Goal: Task Accomplishment & Management: Use online tool/utility

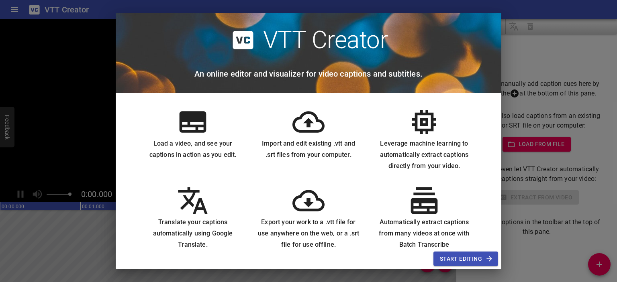
click at [442, 106] on div "Leverage machine learning to automatically extract captions directly from your …" at bounding box center [424, 139] width 116 height 79
click at [450, 255] on span "Start Editing" at bounding box center [466, 259] width 52 height 10
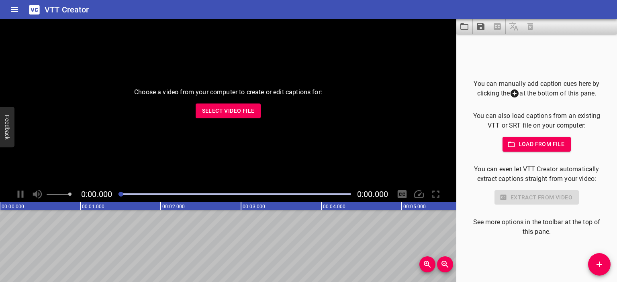
click at [522, 141] on span "Load from file" at bounding box center [537, 144] width 56 height 10
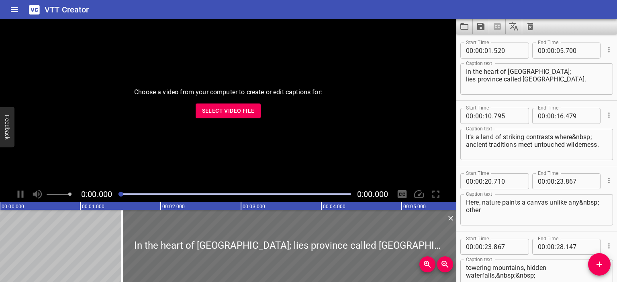
click at [543, 76] on textarea "In the heart of [GEOGRAPHIC_DATA]; lies province called [GEOGRAPHIC_DATA]." at bounding box center [536, 79] width 141 height 23
click at [538, 84] on textarea "In the heart of [GEOGRAPHIC_DATA]; lies province called [GEOGRAPHIC_DATA]." at bounding box center [536, 79] width 141 height 23
drag, startPoint x: 575, startPoint y: 82, endPoint x: 430, endPoint y: 72, distance: 144.9
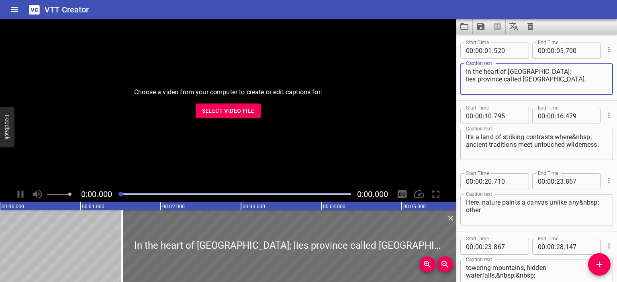
click at [430, 72] on main "Choose a video from your computer to create or edit captions for: Select Video …" at bounding box center [308, 150] width 617 height 263
click at [493, 83] on textarea "In the heart of [GEOGRAPHIC_DATA]; lies province called [GEOGRAPHIC_DATA]." at bounding box center [536, 79] width 141 height 23
click at [498, 77] on textarea "In the heart of [GEOGRAPHIC_DATA]; lies province called [GEOGRAPHIC_DATA]." at bounding box center [536, 79] width 141 height 23
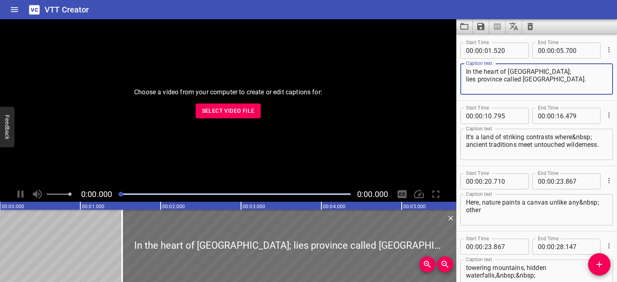
click at [503, 70] on textarea "In the heart of [GEOGRAPHIC_DATA]; lies province called [GEOGRAPHIC_DATA]." at bounding box center [536, 79] width 141 height 23
click at [529, 75] on textarea "In the heart of [GEOGRAPHIC_DATA]; lies province called [GEOGRAPHIC_DATA]." at bounding box center [536, 79] width 141 height 23
drag, startPoint x: 570, startPoint y: 80, endPoint x: 454, endPoint y: 64, distance: 117.1
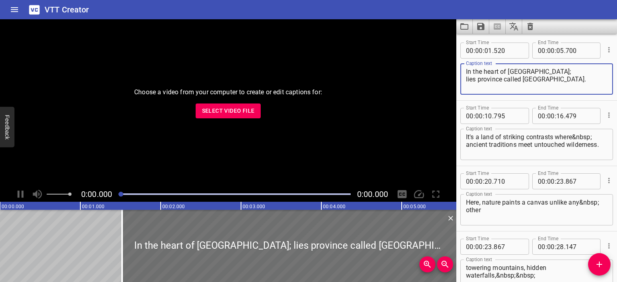
click at [454, 64] on main "Choose a video from your computer to create or edit captions for: Select Video …" at bounding box center [308, 150] width 617 height 263
paste textarea "W samym sercu wyspy [GEOGRAPHIC_DATA] leży prowincja zwana Sumatrą Zachodnią"
click at [467, 69] on textarea "W samym sercu wyspy [GEOGRAPHIC_DATA] leży prowincja zwana Sumatrą Zachodnią." at bounding box center [536, 79] width 141 height 23
type textarea "W samym sercu wyspy [GEOGRAPHIC_DATA] leży prowincja zwana Sumatrą Zachodnią."
click at [482, 143] on textarea "It's a land of striking contrasts where&nbsp; ancient traditions meet untouched…" at bounding box center [536, 144] width 141 height 23
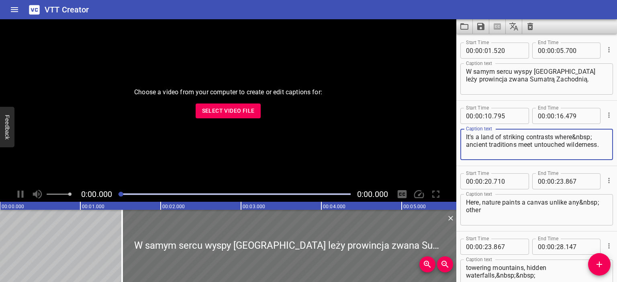
click at [482, 143] on textarea "It's a land of striking contrasts where&nbsp; ancient traditions meet untouched…" at bounding box center [536, 144] width 141 height 23
click at [482, 141] on textarea "It's a land of striking contrasts where&nbsp; ancient traditions meet untouched…" at bounding box center [536, 144] width 141 height 23
click at [499, 150] on textarea "It's a land of striking contrasts where&nbsp; ancient traditions meet untouched…" at bounding box center [536, 144] width 141 height 23
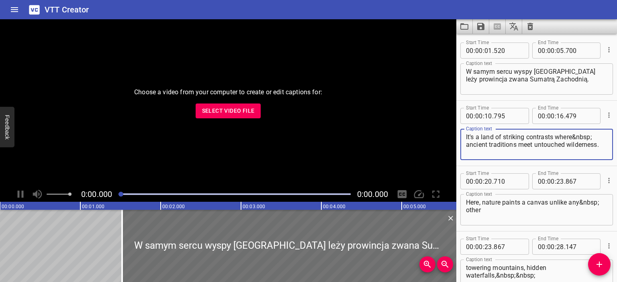
click at [497, 141] on textarea "It's a land of striking contrasts where&nbsp; ancient traditions meet untouched…" at bounding box center [536, 144] width 141 height 23
click at [478, 138] on textarea "It's a land of striking contrasts where&nbsp; ancient traditions meet untouched…" at bounding box center [536, 144] width 141 height 23
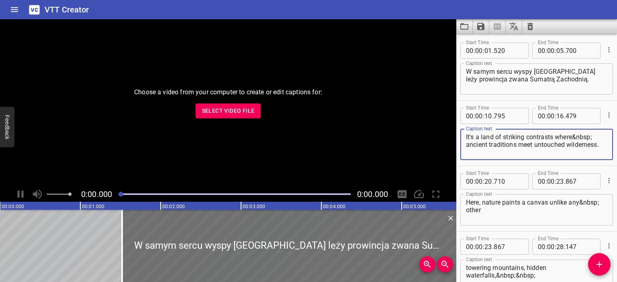
click at [478, 138] on textarea "It's a land of striking contrasts where&nbsp; ancient traditions meet untouched…" at bounding box center [536, 144] width 141 height 23
click at [483, 145] on textarea "It's a land of striking contrasts where&nbsp; ancient traditions meet untouched…" at bounding box center [536, 144] width 141 height 23
drag, startPoint x: 599, startPoint y: 145, endPoint x: 456, endPoint y: 126, distance: 144.5
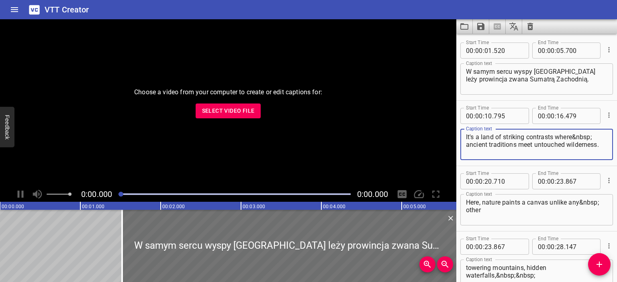
click at [456, 126] on div "Start Time 00 : 00 : 10 . 795 Start Time End Time 00 : 00 : 16 . 479 End Time C…" at bounding box center [536, 133] width 161 height 65
paste textarea "To kraina pełna kontrastów, gdzie odwieczne tradycje splatają się z dziewiczą p…"
drag, startPoint x: 568, startPoint y: 136, endPoint x: 595, endPoint y: 138, distance: 26.9
click at [595, 138] on textarea "To kraina pełna kontrastów, gdzie odwieczne tradycje splatają się z dziewiczą p…" at bounding box center [536, 144] width 141 height 23
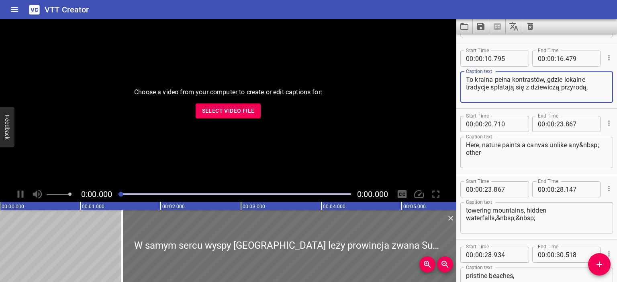
scroll to position [107, 0]
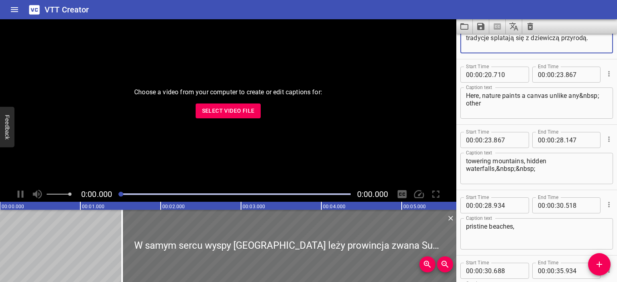
type textarea "To kraina pełna kontrastów, gdzie lokalne tradycje splatają się z dziewiczą prz…"
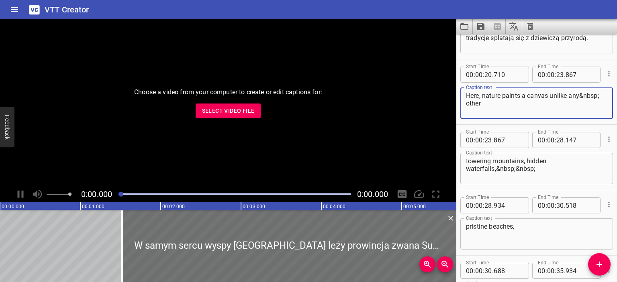
click at [511, 96] on textarea "Here, nature paints a canvas unlike any&nbsp; other" at bounding box center [536, 103] width 141 height 23
click at [505, 98] on textarea "Here, nature paints a canvas unlike any&nbsp; other" at bounding box center [536, 103] width 141 height 23
drag, startPoint x: 492, startPoint y: 103, endPoint x: 452, endPoint y: 90, distance: 41.8
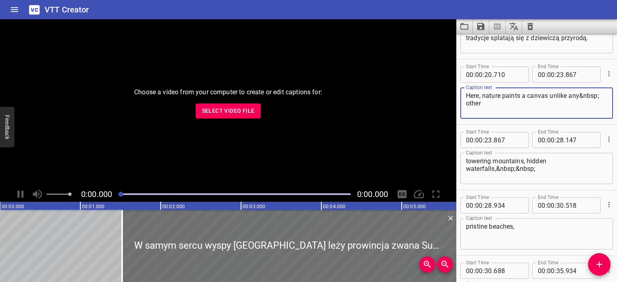
click at [452, 90] on main "Choose a video from your computer to create or edit captions for: Select Video …" at bounding box center [308, 150] width 617 height 263
click at [486, 101] on textarea "Here, nature paints a canvas unlike any&nbsp; other" at bounding box center [536, 103] width 141 height 23
click at [486, 100] on textarea "Here, nature paints a canvas unlike any&nbsp; other" at bounding box center [536, 103] width 141 height 23
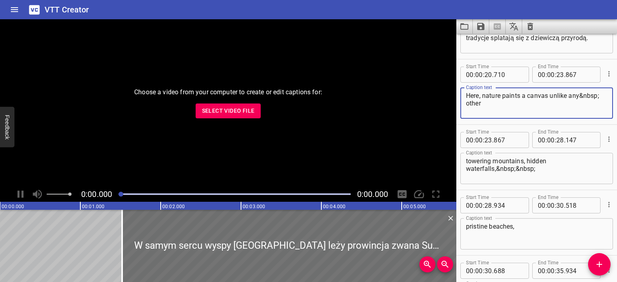
click at [492, 105] on textarea "Here, nature paints a canvas unlike any&nbsp; other" at bounding box center [536, 103] width 141 height 23
drag, startPoint x: 490, startPoint y: 106, endPoint x: 459, endPoint y: 95, distance: 33.1
click at [459, 95] on div "Start Time 00 : 00 : 20 . 710 Start Time End Time 00 : 00 : 23 . 867 End Time C…" at bounding box center [536, 91] width 161 height 65
paste textarea "Tu natura tworzy pejzaż, jakiego nie znajdziemy nigdzie indziej."
type textarea "Tu natura tworzy pejzaż, jakiego nie znajdziemy nigdzie indziej."
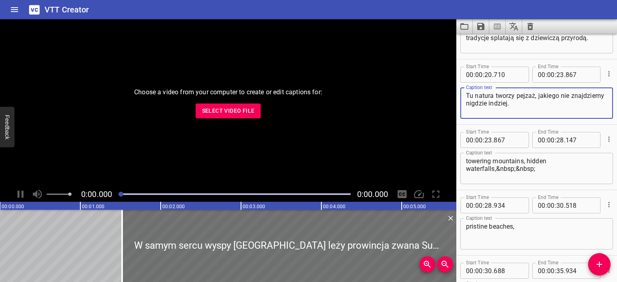
click at [491, 162] on textarea "towering mountains, hidden waterfalls,&nbsp;&nbsp;" at bounding box center [536, 168] width 141 height 23
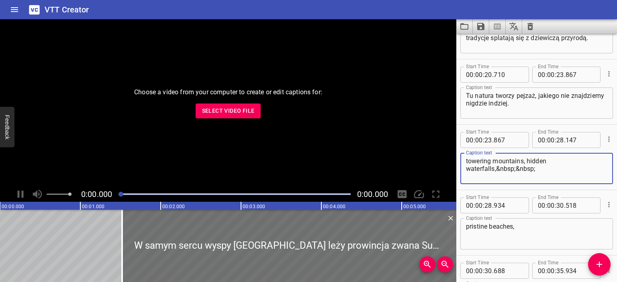
click at [491, 162] on textarea "towering mountains, hidden waterfalls,&nbsp;&nbsp;" at bounding box center [536, 168] width 141 height 23
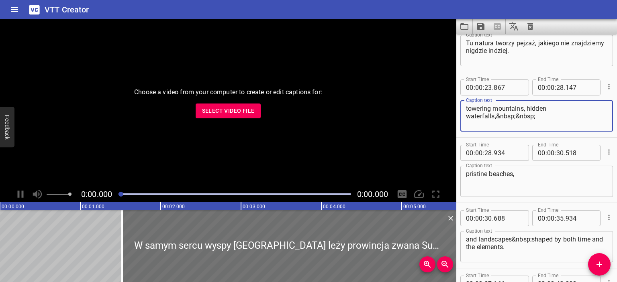
scroll to position [161, 0]
click at [485, 175] on textarea "pristine beaches," at bounding box center [536, 180] width 141 height 23
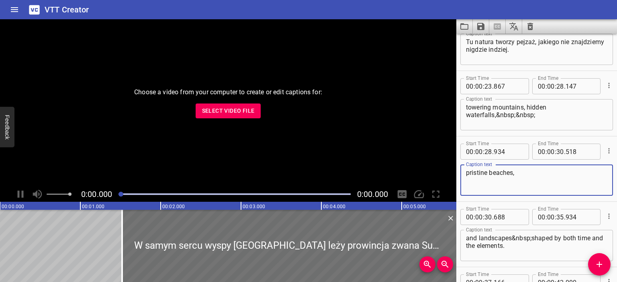
click at [485, 175] on textarea "pristine beaches," at bounding box center [536, 180] width 141 height 23
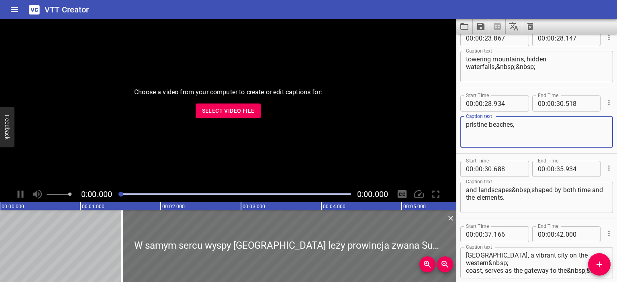
scroll to position [214, 0]
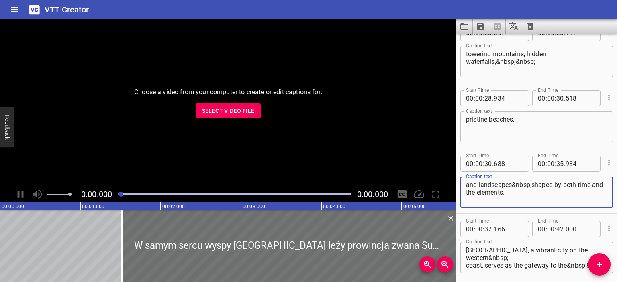
click at [488, 190] on textarea "and landscapes&nbsp;shaped by both time and the elements." at bounding box center [536, 192] width 141 height 23
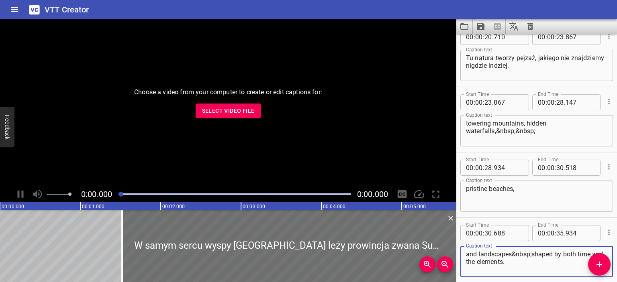
scroll to position [134, 0]
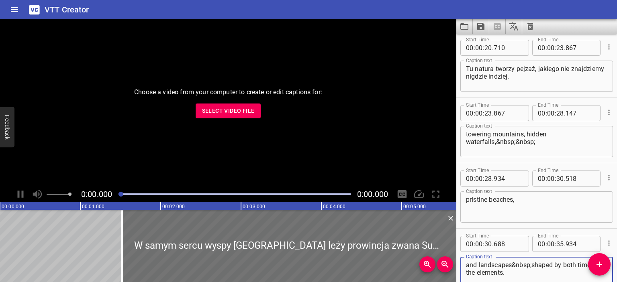
click at [503, 140] on textarea "towering mountains, hidden waterfalls,&nbsp;&nbsp;" at bounding box center [536, 141] width 141 height 23
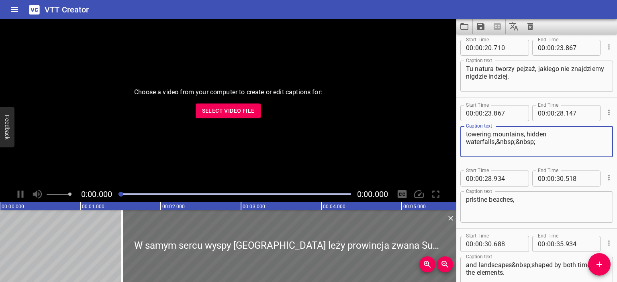
click at [503, 140] on textarea "towering mountains, hidden waterfalls,&nbsp;&nbsp;" at bounding box center [536, 141] width 141 height 23
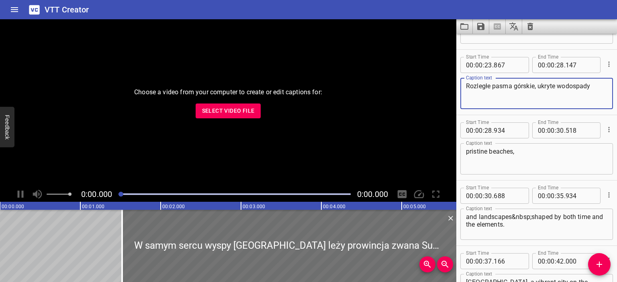
scroll to position [187, 0]
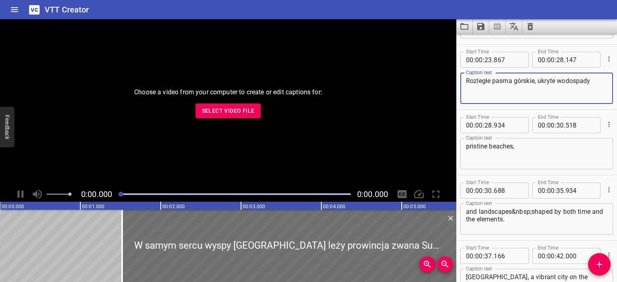
type textarea "Rozległe pasma górskie, ukryte wodospady"
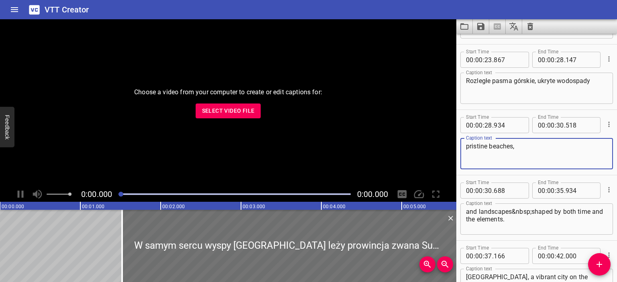
click at [504, 152] on textarea "pristine beaches," at bounding box center [536, 154] width 141 height 23
paste textarea "dziewicze plaże"
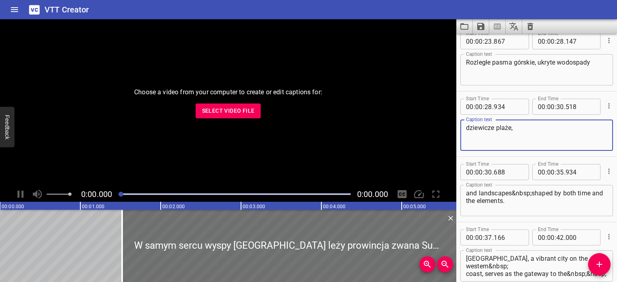
scroll to position [214, 0]
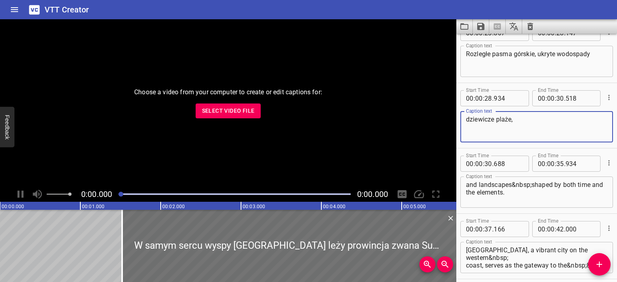
type textarea "dziewicze plaże,"
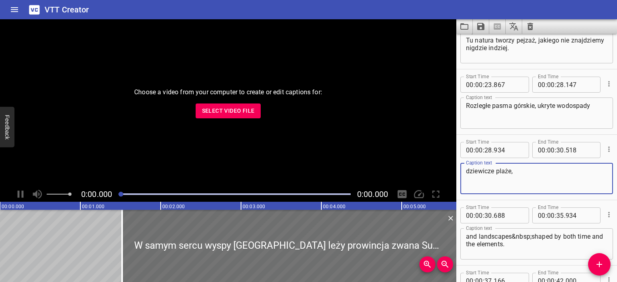
scroll to position [134, 0]
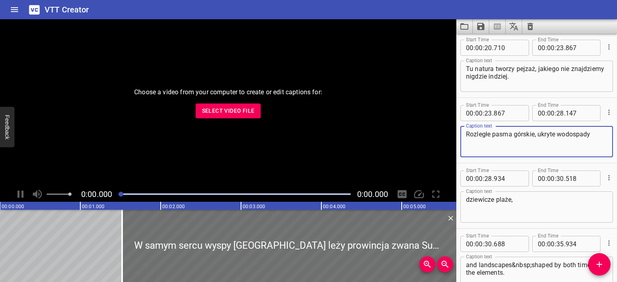
click at [533, 133] on textarea "Rozległe pasma górskie, ukryte wodospady" at bounding box center [536, 141] width 141 height 23
drag, startPoint x: 538, startPoint y: 134, endPoint x: 591, endPoint y: 130, distance: 53.2
click at [591, 130] on textarea "Rozległe pasma górskie, ukryte wodospady" at bounding box center [536, 141] width 141 height 23
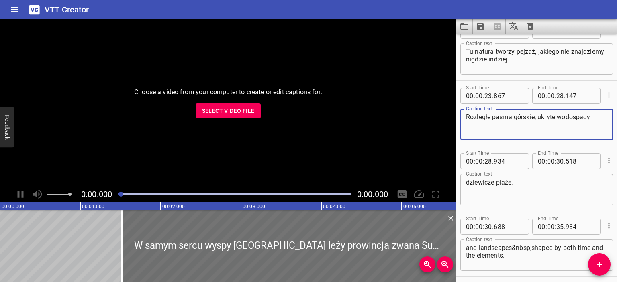
scroll to position [161, 0]
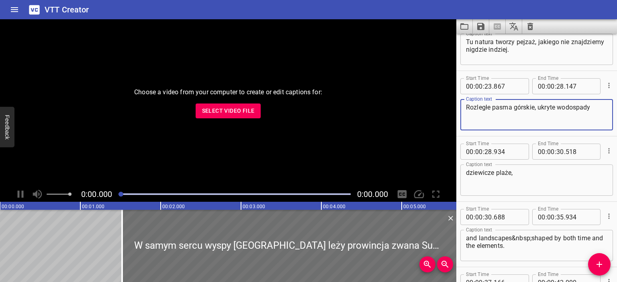
click at [554, 104] on textarea "Rozległe pasma górskie, ukryte wodospady" at bounding box center [536, 115] width 141 height 23
click at [556, 108] on textarea "Rozległe pasma górskie, ukryte wodospady" at bounding box center [536, 115] width 141 height 23
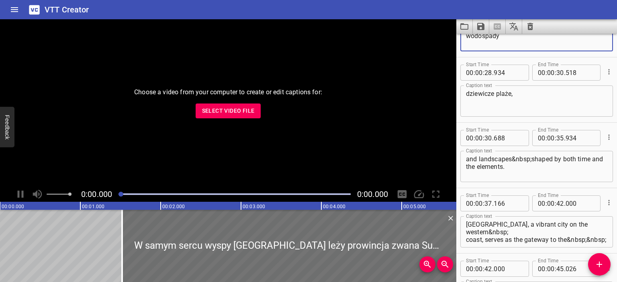
scroll to position [241, 0]
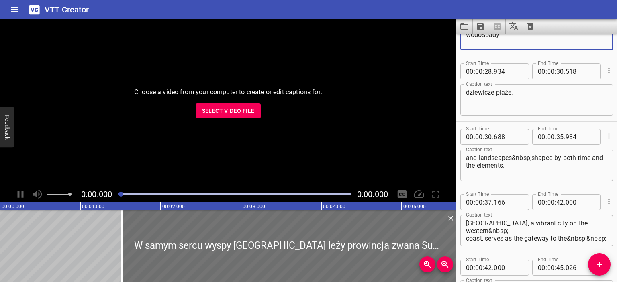
type textarea "Rozległe pasma górskie, ukryte w dżungli wodospady"
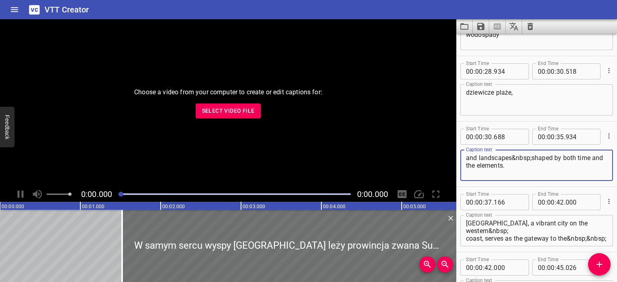
click at [487, 164] on textarea "and landscapes&nbsp;shaped by both time and the elements." at bounding box center [536, 165] width 141 height 23
paste textarea "i krajobrazy rzeźbione przez czas oraz nieokiełznane siły natury"
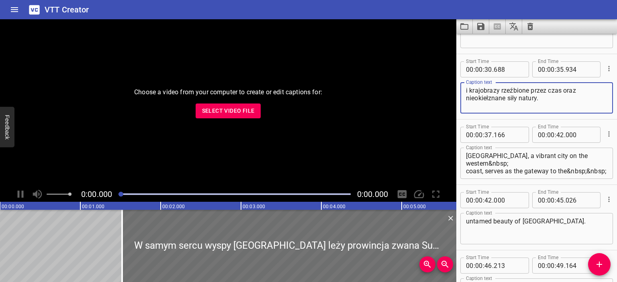
scroll to position [321, 0]
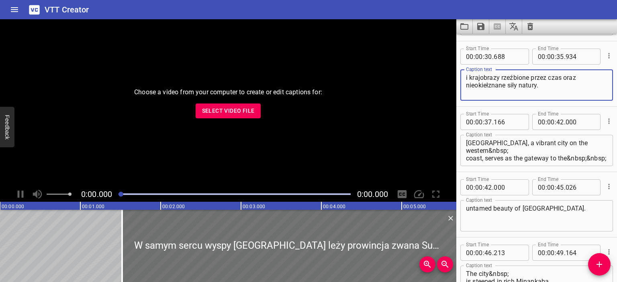
type textarea "i krajobrazy rzeźbione przez czas oraz nieokiełznane siły natury."
click at [491, 157] on textarea "[GEOGRAPHIC_DATA], a vibrant city on the western&nbsp; coast, serves as the gat…" at bounding box center [536, 150] width 141 height 23
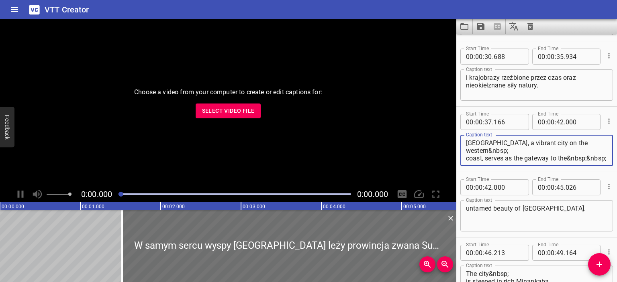
click at [491, 157] on textarea "[GEOGRAPHIC_DATA], a vibrant city on the western&nbsp; coast, serves as the gat…" at bounding box center [536, 150] width 141 height 23
click at [499, 153] on textarea "[GEOGRAPHIC_DATA], a vibrant city on the western&nbsp; coast, serves as the gat…" at bounding box center [536, 150] width 141 height 23
drag, startPoint x: 519, startPoint y: 158, endPoint x: 459, endPoint y: 141, distance: 62.2
click at [459, 141] on div "Start Time 00 : 00 : 37 . 166 Start Time End Time 00 : 00 : 42 . 000 End Time C…" at bounding box center [536, 139] width 161 height 65
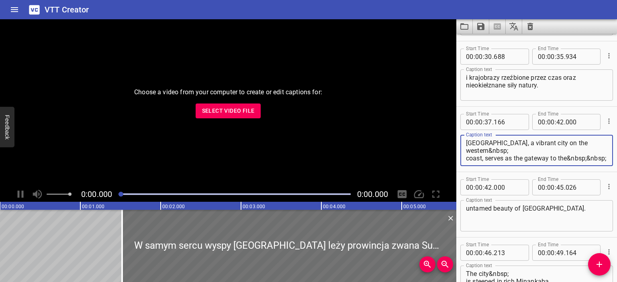
click at [511, 160] on textarea "[GEOGRAPHIC_DATA], a vibrant city on the western&nbsp; coast, serves as the gat…" at bounding box center [536, 150] width 141 height 23
click at [509, 159] on textarea "[GEOGRAPHIC_DATA], a vibrant city on the western&nbsp; coast, serves as the gat…" at bounding box center [536, 150] width 141 height 23
drag, startPoint x: 523, startPoint y: 160, endPoint x: 457, endPoint y: 138, distance: 70.0
click at [457, 138] on div "Start Time 00 : 00 : 37 . 166 Start Time End Time 00 : 00 : 42 . 000 End Time C…" at bounding box center [536, 139] width 161 height 65
paste textarea "– tętniące życiem miasto zachodniego wybrzeża – stanowi bramę do tej niezwykłej…"
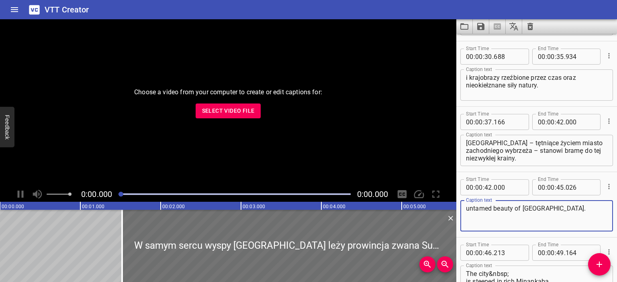
click at [501, 207] on textarea "untamed beauty of [GEOGRAPHIC_DATA]." at bounding box center [536, 216] width 141 height 23
click at [524, 149] on textarea "[GEOGRAPHIC_DATA] – tętniące życiem miasto zachodniego wybrzeża – stanowi bramę…" at bounding box center [536, 150] width 141 height 23
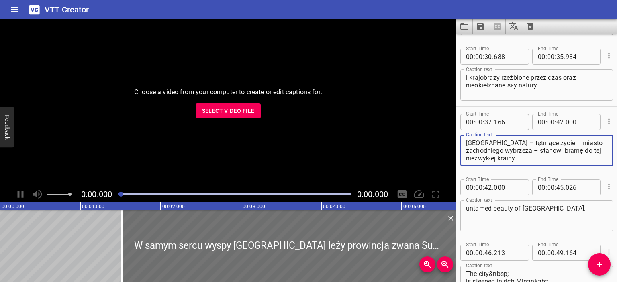
click at [524, 149] on textarea "[GEOGRAPHIC_DATA] – tętniące życiem miasto zachodniego wybrzeża – stanowi bramę…" at bounding box center [536, 150] width 141 height 23
paste textarea "stanowi bramę"
type textarea "[GEOGRAPHIC_DATA] – tętniące życiem miasto zachodniego wybrzeża stanowi bramę"
click at [503, 211] on textarea "untamed beauty of [GEOGRAPHIC_DATA]." at bounding box center [536, 216] width 141 height 23
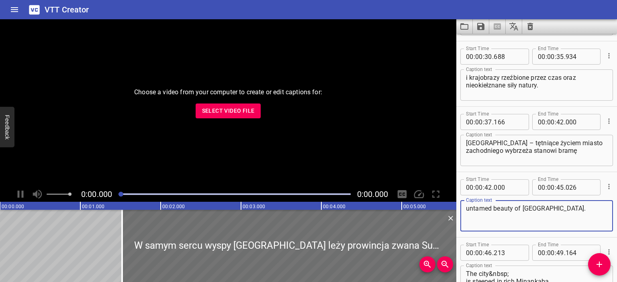
click at [503, 211] on textarea "untamed beauty of [GEOGRAPHIC_DATA]." at bounding box center [536, 216] width 141 height 23
paste textarea "do nieokiełznanego piękna Sumatry Zachodniej"
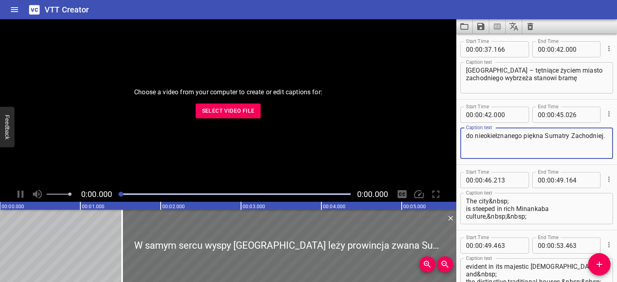
scroll to position [402, 0]
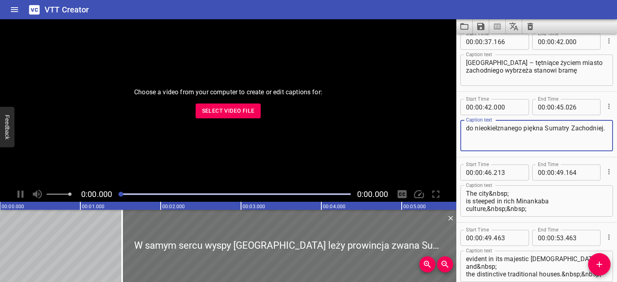
type textarea "do nieokiełznanego piękna Sumatry Zachodniej."
click at [506, 198] on textarea "The city&nbsp; is steeped in rich Minankaba culture,&nbsp;&nbsp;" at bounding box center [536, 201] width 141 height 23
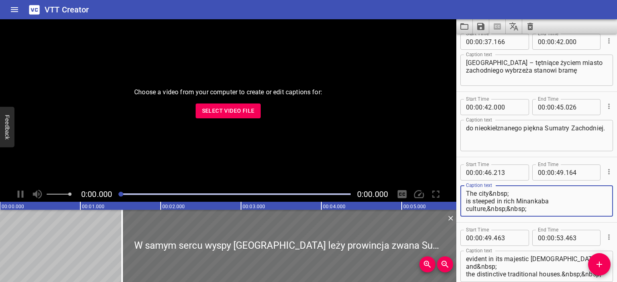
click at [506, 198] on textarea "The city&nbsp; is steeped in rich Minankaba culture,&nbsp;&nbsp;" at bounding box center [536, 201] width 141 height 23
click at [516, 198] on textarea "The city&nbsp; is steeped in rich Minankaba culture,&nbsp;&nbsp;" at bounding box center [536, 201] width 141 height 23
drag, startPoint x: 530, startPoint y: 210, endPoint x: 464, endPoint y: 194, distance: 68.3
click at [464, 194] on div "The city&nbsp; is steeped in rich Minankaba culture,&nbsp;&nbsp; Caption text" at bounding box center [536, 200] width 153 height 31
click at [491, 194] on textarea "The city&nbsp; is steeped in rich Minankaba culture,&nbsp;&nbsp;" at bounding box center [536, 201] width 141 height 23
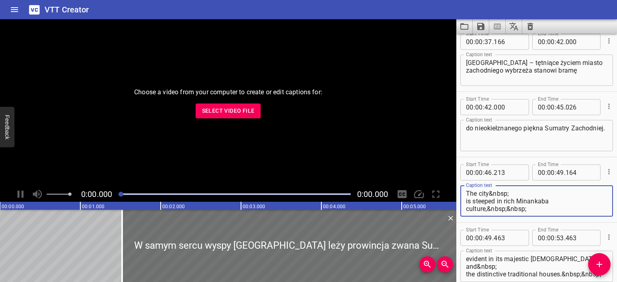
click at [491, 194] on textarea "The city&nbsp; is steeped in rich Minankaba culture,&nbsp;&nbsp;" at bounding box center [536, 201] width 141 height 23
click at [495, 200] on textarea "The city&nbsp; is steeped in rich Minankaba culture,&nbsp;&nbsp;" at bounding box center [536, 201] width 141 height 23
drag, startPoint x: 529, startPoint y: 211, endPoint x: 467, endPoint y: 186, distance: 66.3
click at [467, 186] on div "The city&nbsp; is steeped in rich Minankaba culture,&nbsp;&nbsp; Caption text" at bounding box center [536, 200] width 153 height 31
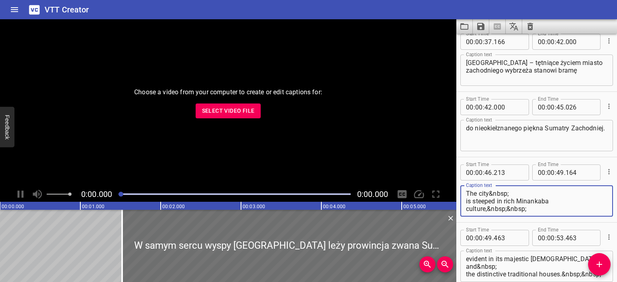
paste textarea "Miasto przesiąknięte jest bogatą kulturą Minangkabau."
click at [467, 193] on textarea "Miasto przesiąknięte jest bogatą kulturą Minangkabau." at bounding box center [536, 201] width 141 height 23
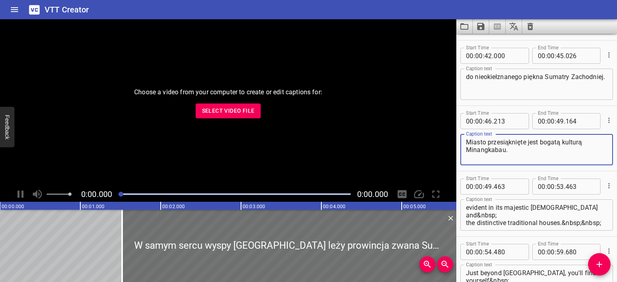
scroll to position [455, 0]
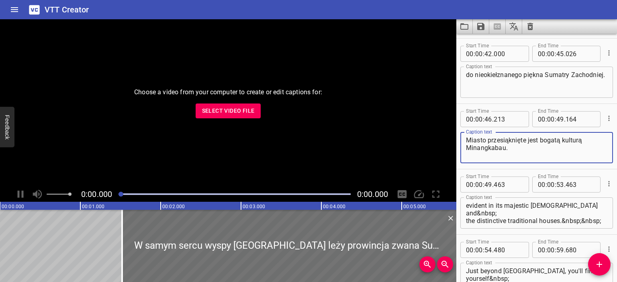
click at [510, 148] on textarea "Miasto przesiąknięte jest bogatą kulturą Minangkabau." at bounding box center [536, 148] width 141 height 23
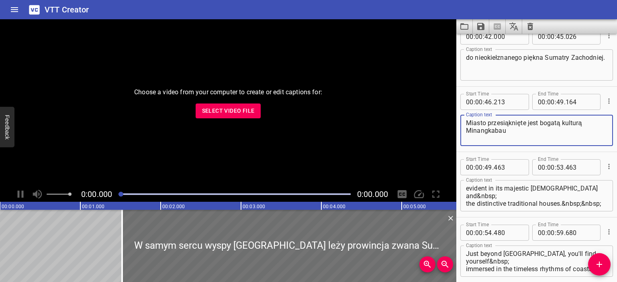
scroll to position [482, 0]
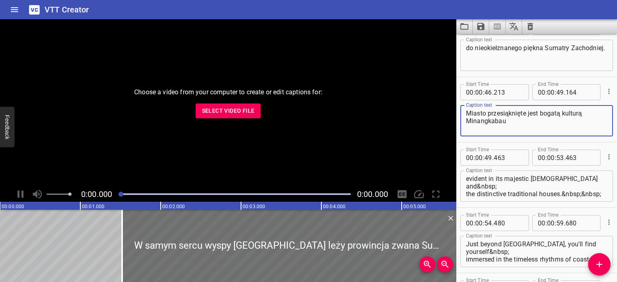
type textarea "Miasto przesiąknięte jest bogatą kulturą Minangkabau"
click at [506, 187] on textarea "evident in its majestic [DEMOGRAPHIC_DATA] and&nbsp; the distinctive traditiona…" at bounding box center [536, 186] width 141 height 23
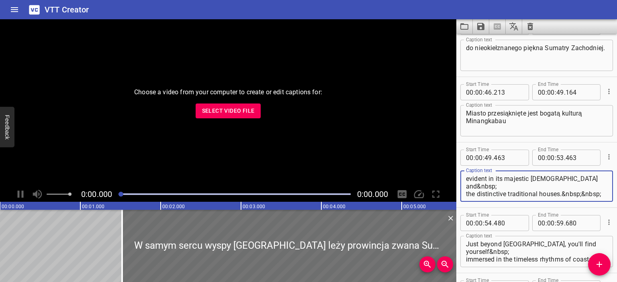
click at [506, 187] on textarea "evident in its majestic [DEMOGRAPHIC_DATA] and&nbsp; the distinctive traditiona…" at bounding box center [536, 186] width 141 height 23
click at [530, 192] on textarea "evident in its majestic [DEMOGRAPHIC_DATA] and&nbsp; the distinctive traditiona…" at bounding box center [536, 186] width 141 height 23
click at [535, 200] on div "evident in its majestic [DEMOGRAPHIC_DATA] and&nbsp; the distinctive traditiona…" at bounding box center [536, 186] width 153 height 31
click at [535, 196] on textarea "evident in its majestic [DEMOGRAPHIC_DATA] and&nbsp; the distinctive traditiona…" at bounding box center [536, 186] width 141 height 23
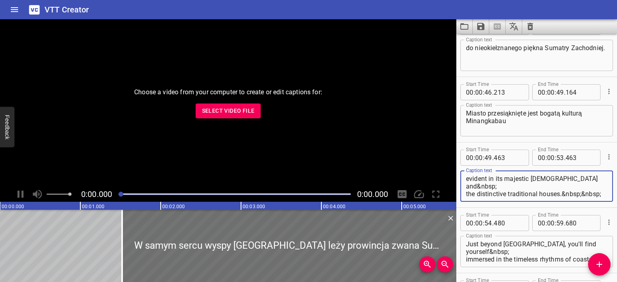
drag, startPoint x: 515, startPoint y: 190, endPoint x: 463, endPoint y: 177, distance: 53.7
click at [463, 177] on div "evident in its majestic [DEMOGRAPHIC_DATA] and&nbsp; the distinctive traditiona…" at bounding box center [536, 186] width 153 height 31
click at [548, 189] on textarea "evident in its majestic [DEMOGRAPHIC_DATA] and&nbsp; the distinctive traditiona…" at bounding box center [536, 186] width 141 height 23
click at [541, 191] on textarea "evident in its majestic [DEMOGRAPHIC_DATA] and&nbsp; the distinctive traditiona…" at bounding box center [536, 186] width 141 height 23
drag, startPoint x: 502, startPoint y: 183, endPoint x: 459, endPoint y: 179, distance: 43.1
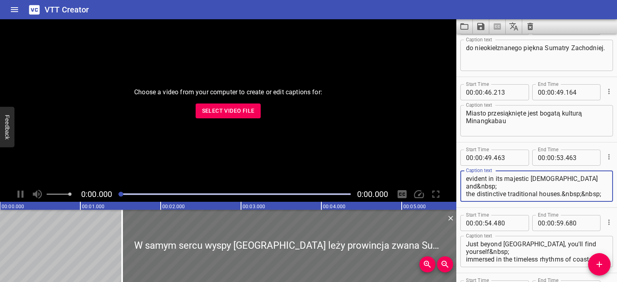
click at [463, 178] on div "evident in its majestic [DEMOGRAPHIC_DATA] and&nbsp; the distinctive traditiona…" at bounding box center [536, 186] width 153 height 31
paste textarea "Widoczną w jego wspaniałych [DEMOGRAPHIC_DATA] i charakterystycznych, tradycyjn…"
click at [468, 178] on textarea "Widoczną w jego wspaniałych [DEMOGRAPHIC_DATA] i charakterystycznych, tradycyjn…" at bounding box center [536, 186] width 141 height 23
drag, startPoint x: 591, startPoint y: 185, endPoint x: 566, endPoint y: 192, distance: 25.3
click at [566, 192] on textarea "widoczną w majestatycznych meczetach i charakterystycznych, tradycyjnych domach." at bounding box center [536, 186] width 141 height 23
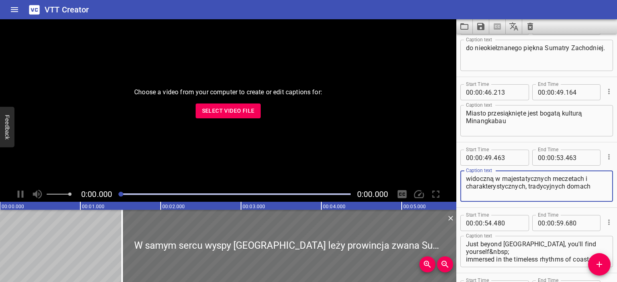
drag, startPoint x: 593, startPoint y: 185, endPoint x: 516, endPoint y: 191, distance: 77.7
click at [516, 191] on textarea "widoczną w majestatycznych meczetach i charakterystycznych, tradycyjnych domach" at bounding box center [536, 186] width 141 height 23
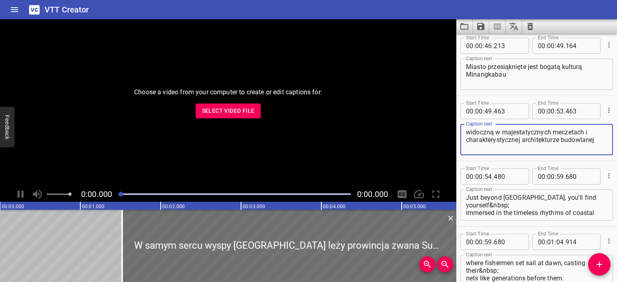
scroll to position [535, 0]
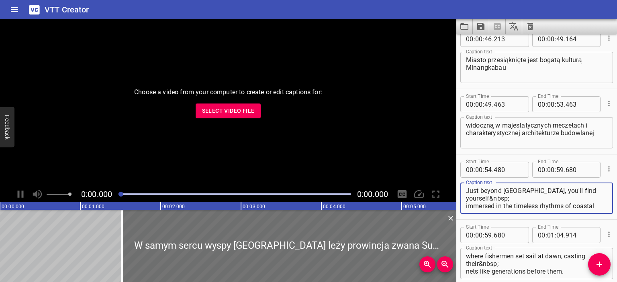
click at [488, 197] on textarea "Just beyond [GEOGRAPHIC_DATA], you'll find yourself&nbsp; immersed in the timel…" at bounding box center [536, 198] width 141 height 23
click at [493, 197] on textarea "Just beyond [GEOGRAPHIC_DATA], you'll find yourself&nbsp; immersed in the timel…" at bounding box center [536, 198] width 141 height 23
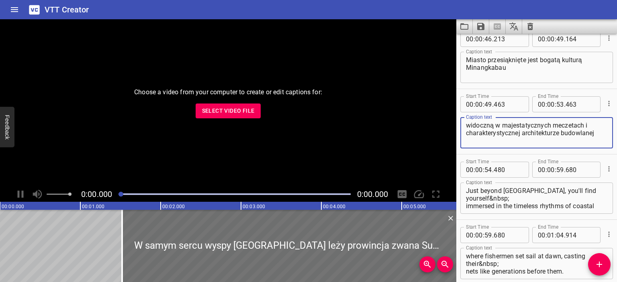
click at [540, 127] on textarea "widoczną w majestatycznych meczetach i charakterystycznej architekturze budowla…" at bounding box center [536, 133] width 141 height 23
drag, startPoint x: 519, startPoint y: 132, endPoint x: 472, endPoint y: 135, distance: 47.5
click at [472, 135] on textarea "widoczną w majestatycznych meczetach i charakterystycznej architekturze budowla…" at bounding box center [536, 133] width 141 height 23
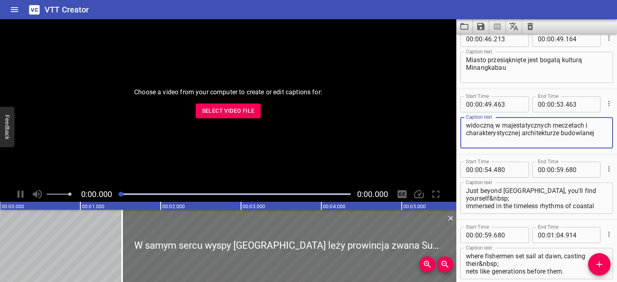
click at [472, 135] on textarea "widoczną w majestatycznych meczetach i charakterystycznej architekturze budowla…" at bounding box center [536, 133] width 141 height 23
click at [475, 135] on textarea "widoczną w majestatycznych meczetach i charakterystycznej architekturze budowla…" at bounding box center [536, 133] width 141 height 23
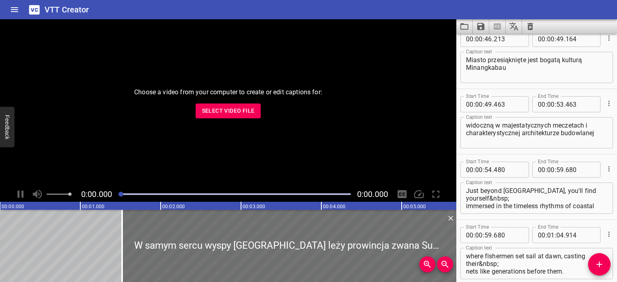
drag, startPoint x: 464, startPoint y: 132, endPoint x: 569, endPoint y: 126, distance: 105.0
click at [569, 126] on div "widoczną w majestatycznych meczetach i charakterystycznej architekturze budowla…" at bounding box center [536, 132] width 153 height 31
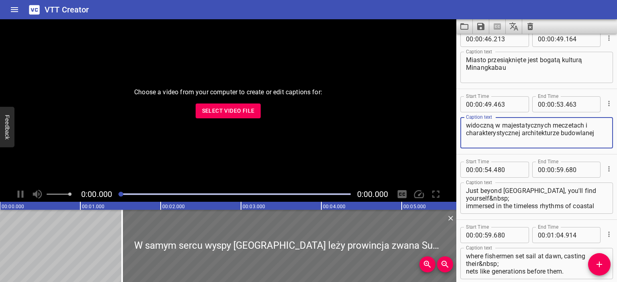
drag, startPoint x: 595, startPoint y: 133, endPoint x: 514, endPoint y: 136, distance: 82.0
click at [514, 136] on textarea "widoczną w majestatycznych meczetach i charakterystycznej architekturze budowla…" at bounding box center [536, 133] width 141 height 23
click at [518, 132] on textarea "widoczną w majestatycznych meczetach i charakterystycznuch tradycyjnych domach" at bounding box center [536, 133] width 141 height 23
click at [591, 137] on textarea "widoczną w majestatycznych meczetach i charakterystycznych tradycyjnych domach" at bounding box center [536, 133] width 141 height 23
drag, startPoint x: 589, startPoint y: 132, endPoint x: 565, endPoint y: 130, distance: 24.2
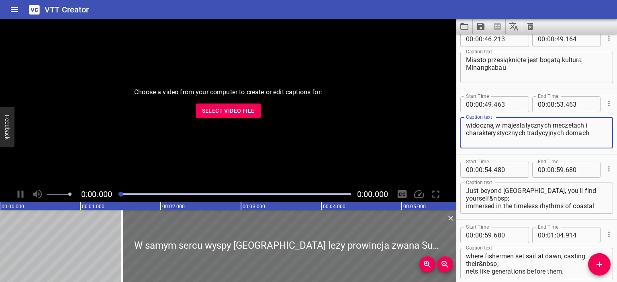
click at [565, 130] on textarea "widoczną w majestatycznych meczetach i charakterystycznych tradycyjnych domach" at bounding box center [536, 133] width 141 height 23
drag, startPoint x: 524, startPoint y: 134, endPoint x: 464, endPoint y: 134, distance: 59.8
click at [464, 134] on div "widoczną w majestatycznych meczetach i charakterystycznych tradycyjnych budynka…" at bounding box center [536, 132] width 153 height 31
click at [509, 138] on textarea "widoczną w majestatycznych meczetach i charakterystycznych tradycyjnych budynka…" at bounding box center [536, 133] width 141 height 23
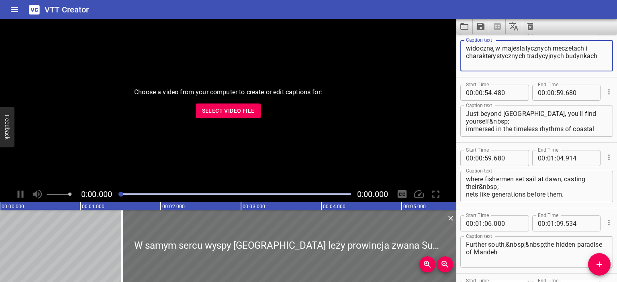
scroll to position [616, 0]
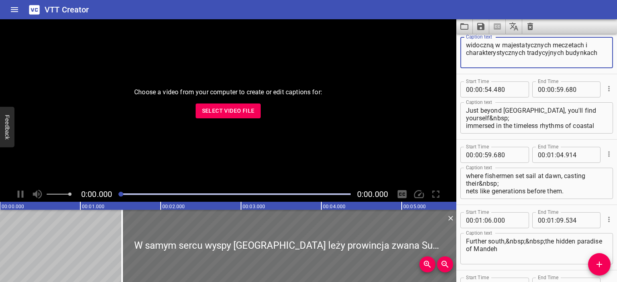
type textarea "widoczną w majestatycznych meczetach i charakterystycznych tradycyjnych budynka…"
click at [499, 115] on textarea "Just beyond [GEOGRAPHIC_DATA], you'll find yourself&nbsp; immersed in the timel…" at bounding box center [536, 118] width 141 height 23
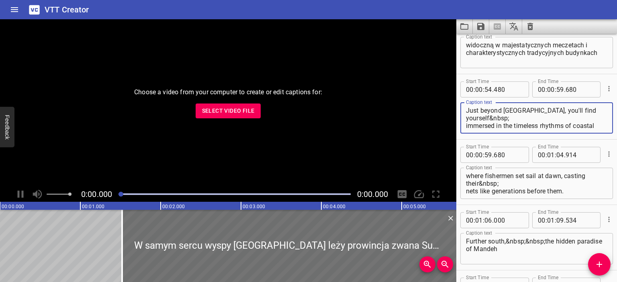
click at [514, 122] on textarea "Just beyond [GEOGRAPHIC_DATA], you'll find yourself&nbsp; immersed in the timel…" at bounding box center [536, 118] width 141 height 23
drag, startPoint x: 519, startPoint y: 125, endPoint x: 463, endPoint y: 105, distance: 59.7
click at [463, 105] on div "Just beyond [GEOGRAPHIC_DATA], you'll find yourself&nbsp; immersed in the timel…" at bounding box center [536, 117] width 153 height 31
paste textarea "Tuż za Padang można poczuć ponadczasowy rytm życia nadbrzeżnych wiosek,"
drag, startPoint x: 554, startPoint y: 110, endPoint x: 598, endPoint y: 106, distance: 43.5
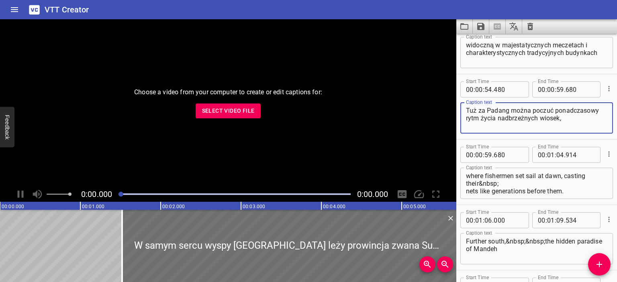
click at [598, 107] on textarea "Tuż za Padang można poczuć ponadczasowy rytm życia nadbrzeżnych wiosek," at bounding box center [536, 118] width 141 height 23
type textarea "Tuż za Padang można poczuć spokojny rytm życia nadbrzeżnych wiosek,"
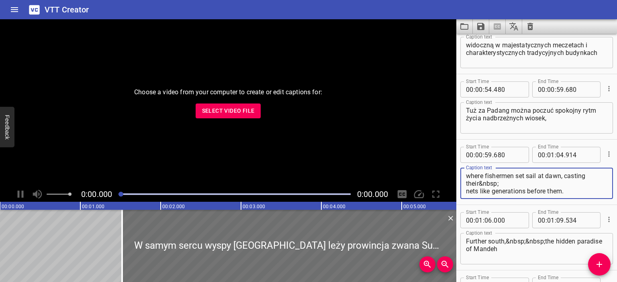
drag, startPoint x: 569, startPoint y: 189, endPoint x: 461, endPoint y: 167, distance: 109.4
click at [461, 167] on div "Caption text where fishermen set sail at dawn, casting their&nbsp; nets like ge…" at bounding box center [536, 183] width 153 height 36
click at [503, 179] on textarea "where fishermen set sail at dawn, casting their&nbsp; nets like generations bef…" at bounding box center [536, 183] width 141 height 23
click at [503, 180] on textarea "where fishermen set sail at dawn, casting their&nbsp; nets like generations bef…" at bounding box center [536, 183] width 141 height 23
paste textarea "gdzie rybacy wyruszają o świcie, zarzucając sieci tak, jak robili to ich przodk…"
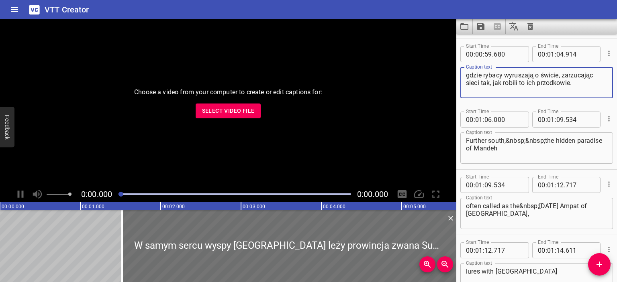
scroll to position [723, 0]
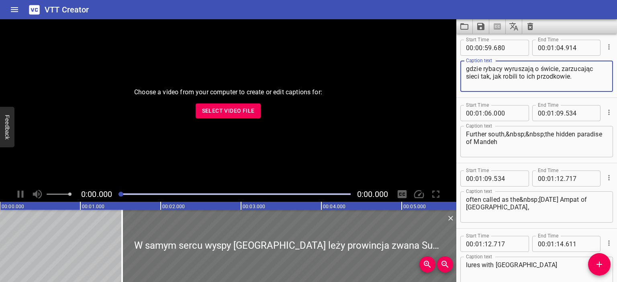
type textarea "gdzie rybacy wyruszają o świcie, zarzucając sieci tak, jak robili to ich przodk…"
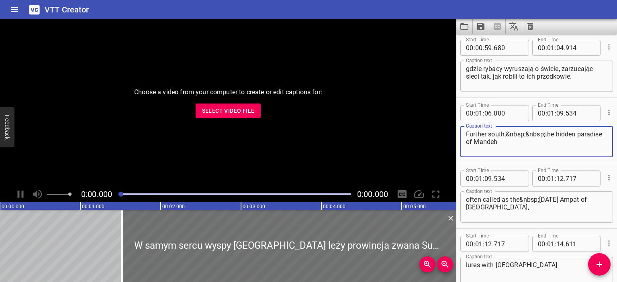
click at [502, 135] on textarea "Further south,&nbsp;&nbsp;the hidden paradise of Mandeh" at bounding box center [536, 141] width 141 height 23
click at [498, 146] on textarea "Further south,&nbsp;&nbsp;the hidden paradise of Mandeh" at bounding box center [536, 141] width 141 height 23
drag, startPoint x: 522, startPoint y: 143, endPoint x: 458, endPoint y: 118, distance: 68.4
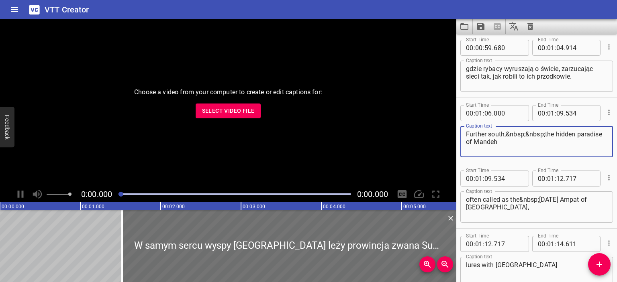
click at [458, 118] on div "Start Time 00 : 01 : 06 . 000 Start Time End Time 00 : 01 : 09 . 534 End Time C…" at bounding box center [536, 130] width 161 height 65
paste textarea "Nieco dalej na południe kryje się ukryty raj Mandeh,"
click at [537, 132] on textarea "Nieco dalej na południe kryje się ukryty raj Mandeh," at bounding box center [536, 141] width 141 height 23
click at [532, 135] on textarea "Nieco dalej na południe kryje się ukryty raj Mandeh," at bounding box center [536, 141] width 141 height 23
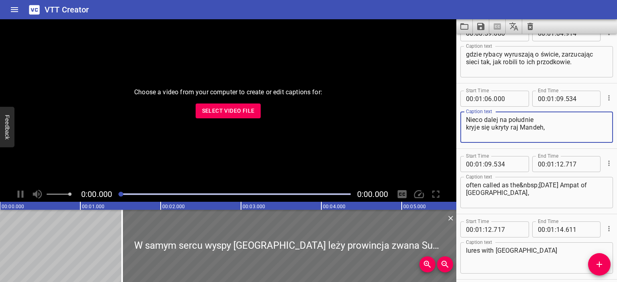
scroll to position [749, 0]
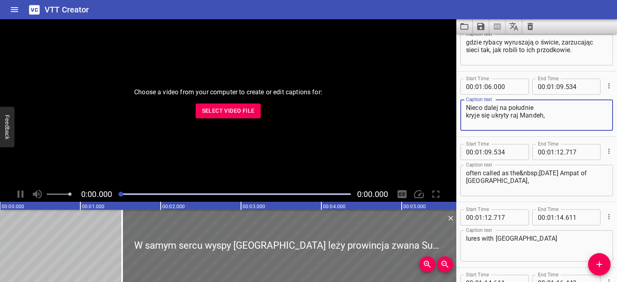
type textarea "Nieco dalej na południe kryje się ukryty raj Mandeh,"
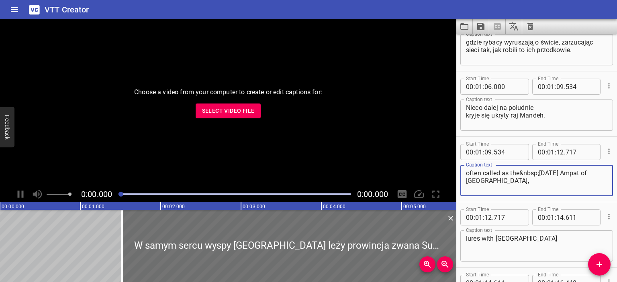
drag, startPoint x: 499, startPoint y: 180, endPoint x: 465, endPoint y: 171, distance: 35.6
click at [465, 171] on div "often called as the&nbsp;[DATE] Ampat of [GEOGRAPHIC_DATA], Caption text" at bounding box center [536, 180] width 153 height 31
click at [499, 177] on textarea "often called as the&nbsp;[DATE] Ampat of [GEOGRAPHIC_DATA]," at bounding box center [536, 180] width 141 height 23
drag, startPoint x: 500, startPoint y: 181, endPoint x: 462, endPoint y: 169, distance: 39.7
click at [462, 169] on div "often called as the&nbsp;[DATE] Ampat of [GEOGRAPHIC_DATA], Caption text" at bounding box center [536, 180] width 153 height 31
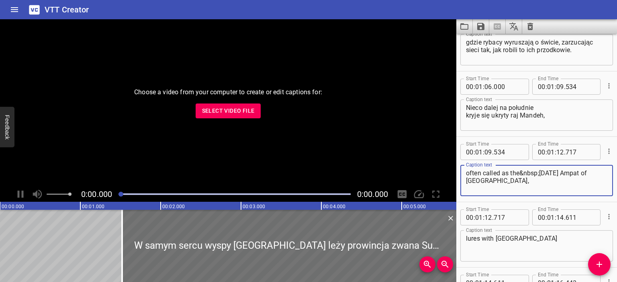
paste textarea "często nazywany [DATE] Ampat Sumatry"
click at [517, 171] on textarea "często nazywany [DATE] Ampat Sumatry," at bounding box center [536, 180] width 141 height 23
click at [552, 171] on textarea "często nazywany "[DATE] Ampat Sumatry," at bounding box center [536, 180] width 141 height 23
drag, startPoint x: 517, startPoint y: 173, endPoint x: 486, endPoint y: 171, distance: 31.0
click at [486, 171] on textarea "często nazywany "[DATE] Ampat" Sumatry," at bounding box center [536, 180] width 141 height 23
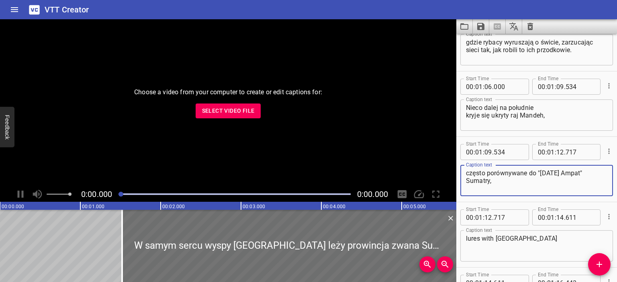
drag, startPoint x: 497, startPoint y: 182, endPoint x: 463, endPoint y: 183, distance: 34.9
click at [463, 183] on div "często porównywane do "[DATE] Ampat" Sumatry, Caption text" at bounding box center [536, 180] width 153 height 31
click at [536, 171] on textarea "często porównywane do "[DATE] Ampat"" at bounding box center [536, 180] width 141 height 23
click at [536, 183] on textarea "często porównywane do Indonezyjskiego "[DATE] Ampat"" at bounding box center [536, 180] width 141 height 23
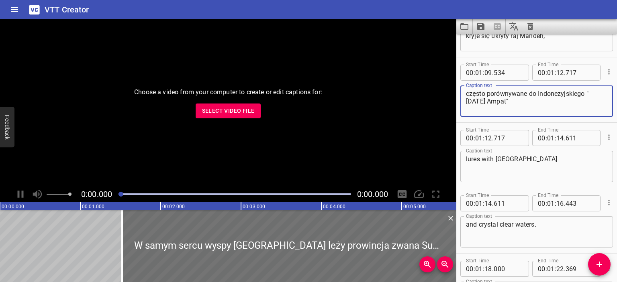
scroll to position [830, 0]
click at [495, 157] on textarea "lures with [GEOGRAPHIC_DATA]" at bounding box center [536, 166] width 141 height 23
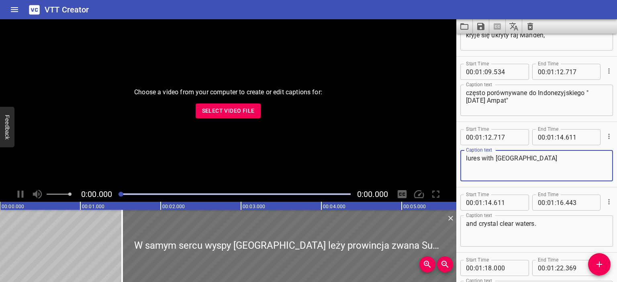
click at [495, 157] on textarea "lures with [GEOGRAPHIC_DATA]" at bounding box center [536, 166] width 141 height 23
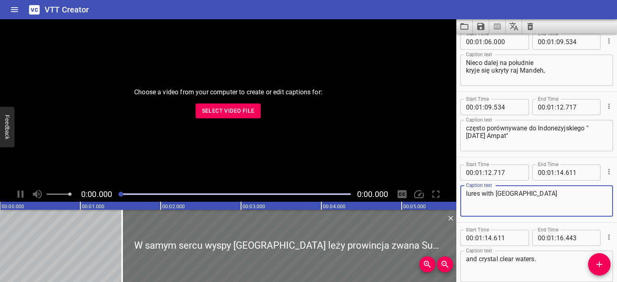
scroll to position [803, 0]
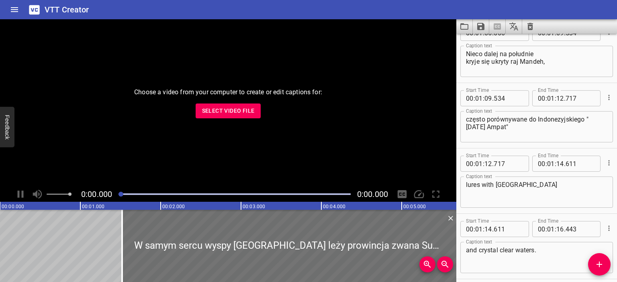
drag, startPoint x: 465, startPoint y: 120, endPoint x: 521, endPoint y: 117, distance: 55.9
click at [512, 117] on div "często porównywane do Indonezyjskiego "[DATE] Ampat" Caption text" at bounding box center [536, 126] width 153 height 31
drag, startPoint x: 526, startPoint y: 119, endPoint x: 473, endPoint y: 121, distance: 53.4
click at [473, 121] on textarea "często porównywane do Indonezyjskiego "[DATE] Ampat"" at bounding box center [536, 127] width 141 height 23
click at [494, 120] on textarea "często porównywane do Indonezyjskiego "[DATE] Ampat"" at bounding box center [536, 127] width 141 height 23
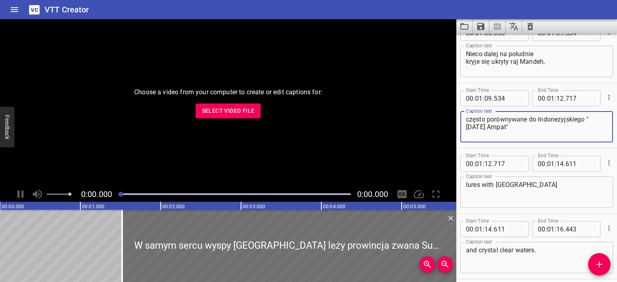
click at [505, 127] on textarea "często porównywane do Indonezyjskiego "[DATE] Ampat"" at bounding box center [536, 127] width 141 height 23
drag, startPoint x: 486, startPoint y: 117, endPoint x: 586, endPoint y: 112, distance: 99.7
click at [586, 112] on div "często porównywane do Indonezyjskiego "[DATE] Ampat" Caption text" at bounding box center [536, 126] width 153 height 31
click at [594, 118] on textarea "przedstawianego często jako "[DATE] Ampat"" at bounding box center [536, 127] width 141 height 23
click at [549, 120] on textarea "przedstawianego często jako "[DATE] Ampat" Sumatry" at bounding box center [536, 127] width 141 height 23
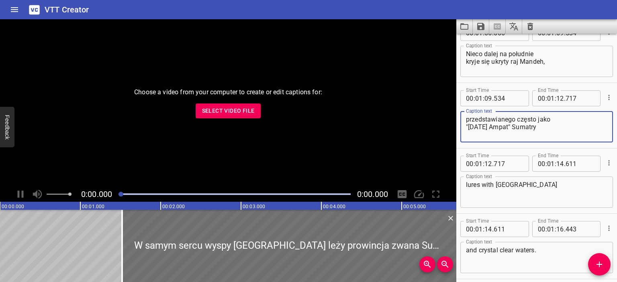
type textarea "przedstawianego często jako "[DATE] Ampat" Sumatry"
click at [527, 187] on textarea "lures with [GEOGRAPHIC_DATA]" at bounding box center [536, 192] width 141 height 23
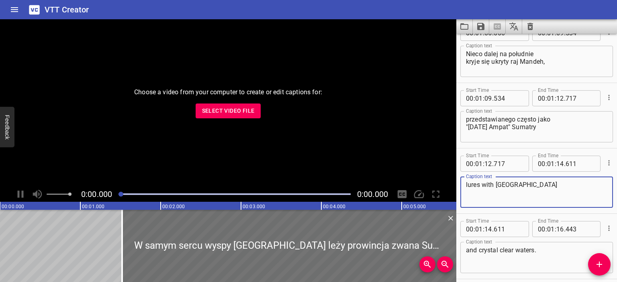
click at [527, 187] on textarea "lures with [GEOGRAPHIC_DATA]" at bounding box center [536, 192] width 141 height 23
click at [500, 183] on textarea "lures with [GEOGRAPHIC_DATA]" at bounding box center [536, 192] width 141 height 23
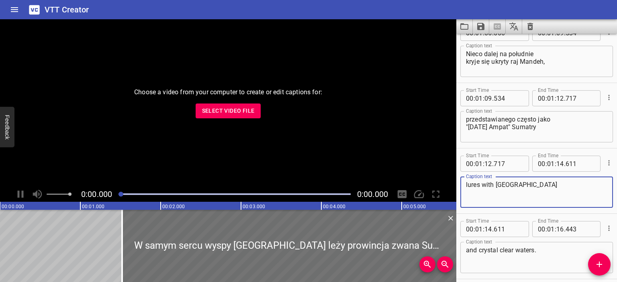
click at [500, 183] on textarea "lures with [GEOGRAPHIC_DATA]" at bounding box center [536, 192] width 141 height 23
paste textarea "kusi szmaragdowymi wyspami"
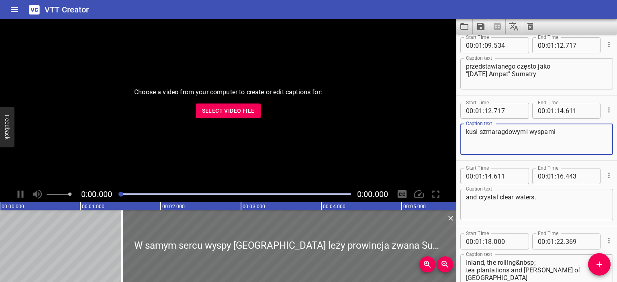
scroll to position [856, 0]
type textarea "kusi szmaragdowymi wyspami"
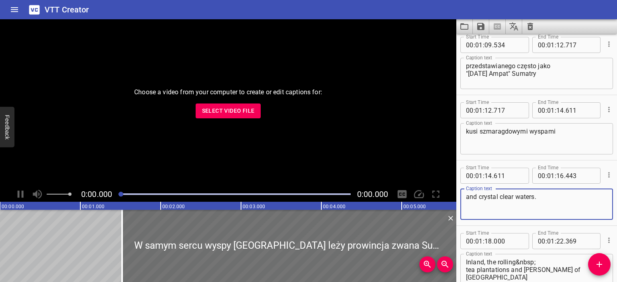
click at [497, 194] on textarea "and crystal clear waters." at bounding box center [536, 204] width 141 height 23
click at [499, 193] on textarea "and crystal clear waters." at bounding box center [536, 204] width 141 height 23
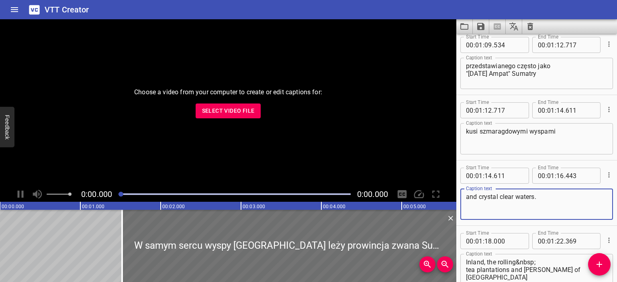
click at [499, 193] on textarea "and crystal clear waters." at bounding box center [536, 204] width 141 height 23
paste textarea "i krystalicznie czystymi wodami"
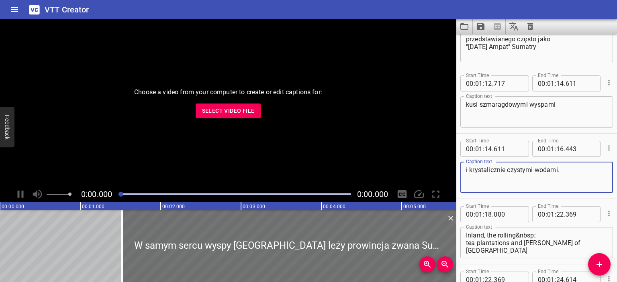
scroll to position [937, 0]
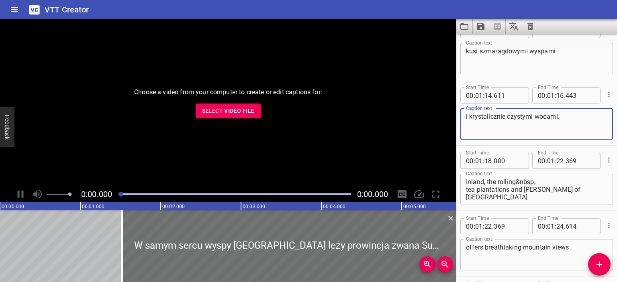
type textarea "i krystalicznie czystymi wodami."
click at [497, 182] on textarea "Inland, the rolling&nbsp; tea plantations and [PERSON_NAME] of [GEOGRAPHIC_DATA]" at bounding box center [536, 189] width 141 height 23
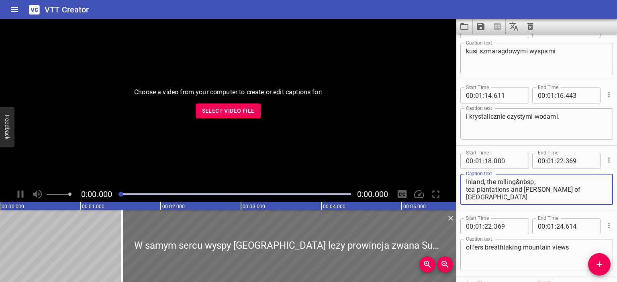
click at [497, 182] on textarea "Inland, the rolling&nbsp; tea plantations and [PERSON_NAME] of [GEOGRAPHIC_DATA]" at bounding box center [536, 189] width 141 height 23
click at [534, 188] on textarea "Inland, the rolling&nbsp; tea plantations and [PERSON_NAME] of [GEOGRAPHIC_DATA]" at bounding box center [536, 189] width 141 height 23
click at [563, 191] on textarea "Inland, the rolling&nbsp; tea plantations and [PERSON_NAME] of [GEOGRAPHIC_DATA]" at bounding box center [536, 189] width 141 height 23
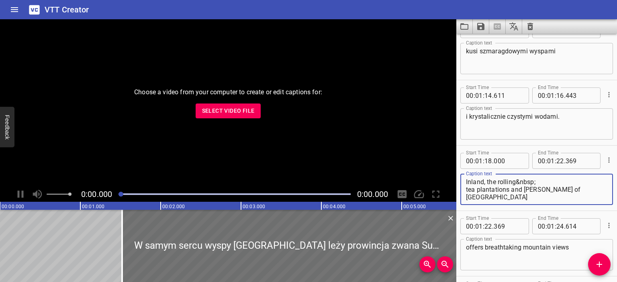
paste textarea "W głąb lądu rozciągają się rozległe plantacje herbaty i mgłą spowite szczyty So…"
drag, startPoint x: 499, startPoint y: 182, endPoint x: 466, endPoint y: 184, distance: 32.6
click at [466, 184] on textarea "W głąb lądu rozciągają się rozległe plantacje herbaty i mgłą spowite szczyty So…" at bounding box center [536, 189] width 141 height 23
click at [473, 181] on textarea "W głąb lądu rozciągają się rozległe plantacje herbaty i mgłą spowite szczyty So…" at bounding box center [536, 189] width 141 height 23
drag, startPoint x: 473, startPoint y: 181, endPoint x: 485, endPoint y: 181, distance: 11.7
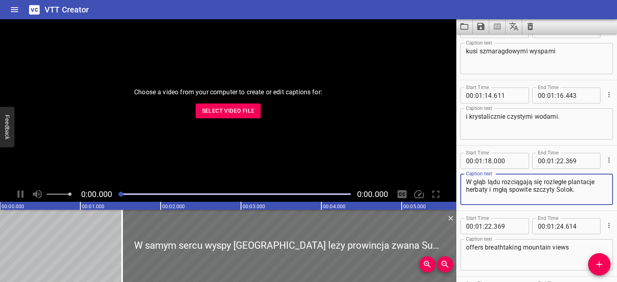
click at [485, 181] on textarea "W głąb lądu rozciągają się rozległe plantacje herbaty i mgłą spowite szczyty So…" at bounding box center [536, 189] width 141 height 23
drag, startPoint x: 567, startPoint y: 179, endPoint x: 544, endPoint y: 182, distance: 23.1
click at [544, 182] on textarea "W głębi lądu rozciągają się rozległe plantacje herbaty i mgłą spowite szczyty S…" at bounding box center [536, 189] width 141 height 23
drag, startPoint x: 491, startPoint y: 188, endPoint x: 531, endPoint y: 188, distance: 39.8
click at [531, 188] on textarea "W głębi lądu rozciągają się rozległe plantacje herbaty i mgłą spowite szczyty S…" at bounding box center [536, 189] width 141 height 23
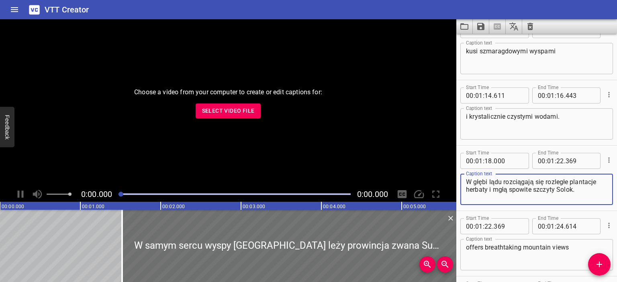
click at [485, 186] on textarea "W głębi lądu rozciągają się rozległe plantacje herbaty i mgłą spowite szczyty S…" at bounding box center [536, 189] width 141 height 23
click at [490, 187] on textarea "W głębi lądu rozciągają się rozległe plantacje herbaty i mgłą spowite szczyty S…" at bounding box center [536, 189] width 141 height 23
click at [561, 191] on textarea "W głębi lądu rozciągają się rozległe plantacje herbaty oraz mgłą spowite szczyt…" at bounding box center [536, 189] width 141 height 23
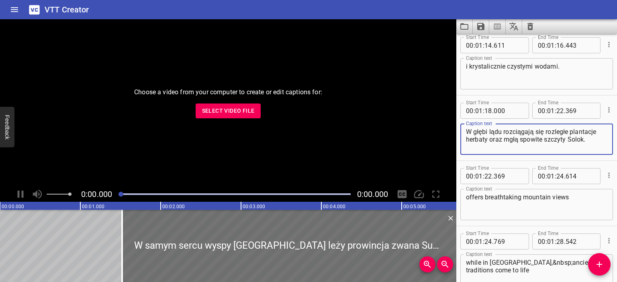
scroll to position [990, 0]
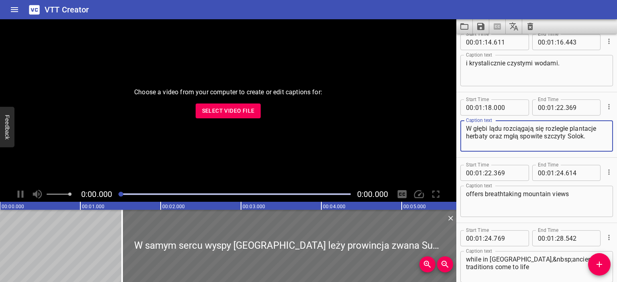
click at [520, 196] on textarea "offers breathtaking mountain views" at bounding box center [536, 201] width 141 height 23
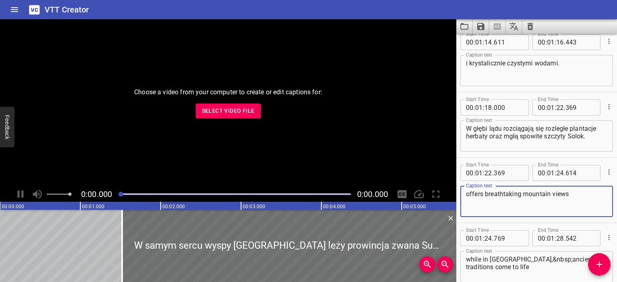
click at [520, 196] on textarea "offers breathtaking mountain views" at bounding box center [536, 201] width 141 height 23
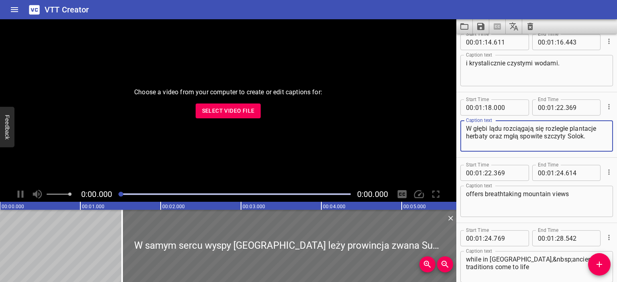
click at [566, 141] on textarea "W głębi lądu rozciągają się rozległe plantacje herbaty oraz mgłą spowite szczyt…" at bounding box center [536, 136] width 141 height 23
click at [587, 138] on textarea "W głębi lądu rozciągają się rozległe plantacje herbaty oraz mgłą spowite szczyt…" at bounding box center [536, 136] width 141 height 23
drag, startPoint x: 543, startPoint y: 130, endPoint x: 532, endPoint y: 126, distance: 10.9
click at [532, 126] on textarea "W głębi lądu rozciągają się rozległe plantacje herbaty oraz mgłą spowite szczyt…" at bounding box center [536, 136] width 141 height 23
drag, startPoint x: 582, startPoint y: 129, endPoint x: 551, endPoint y: 131, distance: 31.4
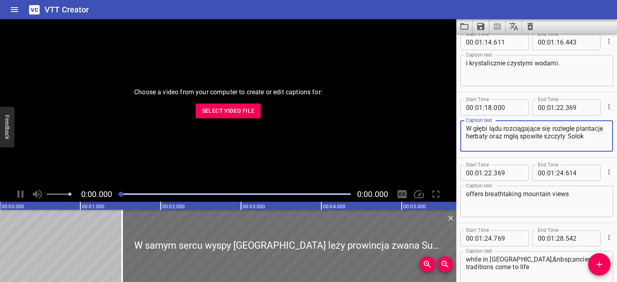
click at [551, 131] on textarea "W głębi lądu rozciągające się rozległe plantacje herbaty oraz mgłą spowite szcz…" at bounding box center [536, 136] width 141 height 23
type textarea "W głębi lądu rozciągające się plantacje herbaty oraz mgłą spowite szczyty Solok"
click at [567, 194] on textarea "offers breathtaking mountain views" at bounding box center [536, 201] width 141 height 23
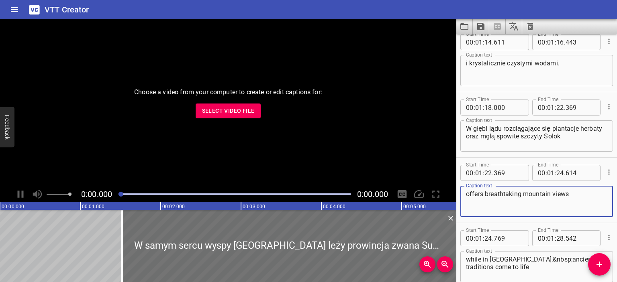
click at [567, 194] on textarea "offers breathtaking mountain views" at bounding box center [536, 201] width 141 height 23
paste textarea "erując zapierające dech w piersiach widoki gór."
click at [487, 194] on textarea "oferując zapierające dech w piersiach widoki gór." at bounding box center [536, 201] width 141 height 23
click at [484, 201] on textarea "oferują zapierające dech w piersiach widoki gór." at bounding box center [536, 201] width 141 height 23
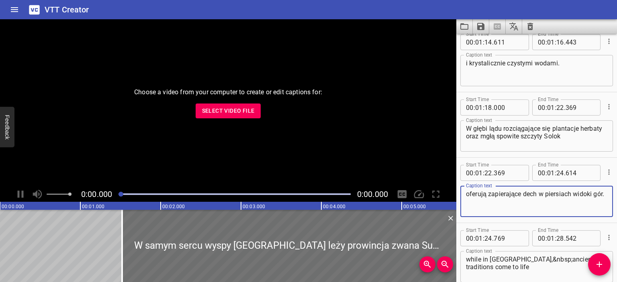
drag, startPoint x: 484, startPoint y: 201, endPoint x: 459, endPoint y: 204, distance: 25.5
click at [459, 204] on div "Start Time 00 : 01 : 22 . 369 Start Time End Time 00 : 01 : 24 . 614 End Time C…" at bounding box center [536, 190] width 161 height 65
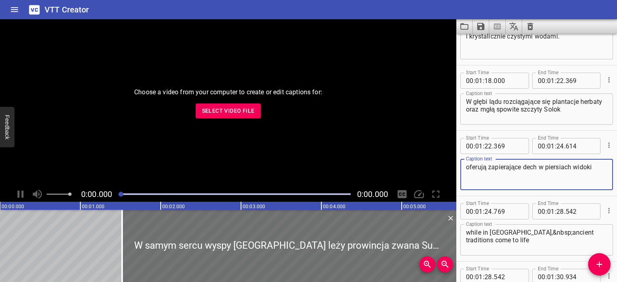
scroll to position [1044, 0]
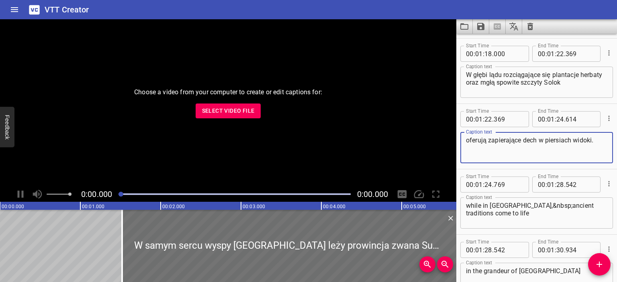
type textarea "oferują zapierające dech w piersiach widoki."
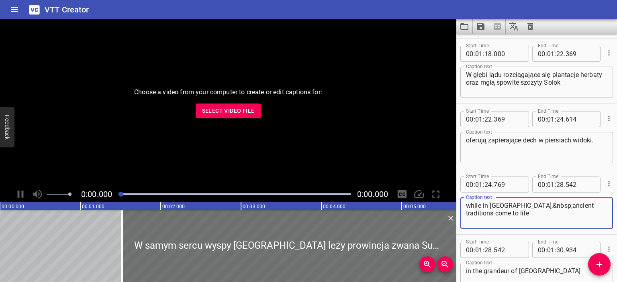
click at [509, 204] on textarea "while in [GEOGRAPHIC_DATA],&nbsp;ancient traditions come to life" at bounding box center [536, 213] width 141 height 23
click at [491, 210] on textarea "while in [GEOGRAPHIC_DATA],&nbsp;ancient traditions come to life" at bounding box center [536, 213] width 141 height 23
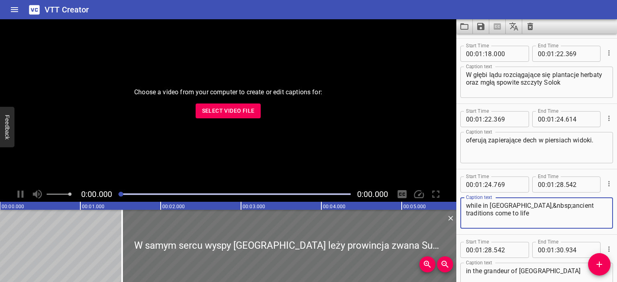
click at [491, 210] on textarea "while in [GEOGRAPHIC_DATA],&nbsp;ancient traditions come to life" at bounding box center [536, 213] width 141 height 23
paste textarea "natomiast w Batusangkar starożytne tradycje budzą się do życia,"
drag, startPoint x: 495, startPoint y: 204, endPoint x: 462, endPoint y: 205, distance: 32.5
click at [462, 205] on div "natomiast w Batusangkar starożytne tradycje budzą się do życia, Caption text" at bounding box center [536, 213] width 153 height 31
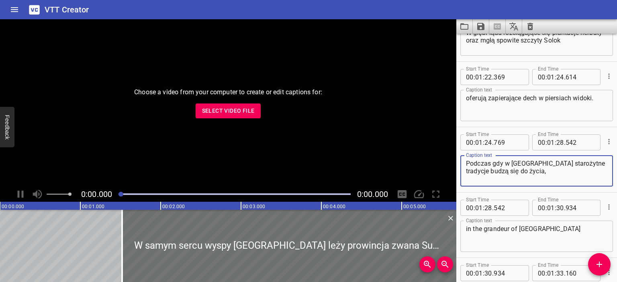
scroll to position [1097, 0]
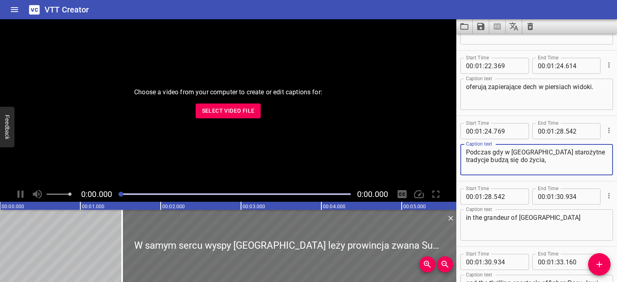
type textarea "Podczas gdy w [GEOGRAPHIC_DATA] starożytne tradycje budzą się do życia,"
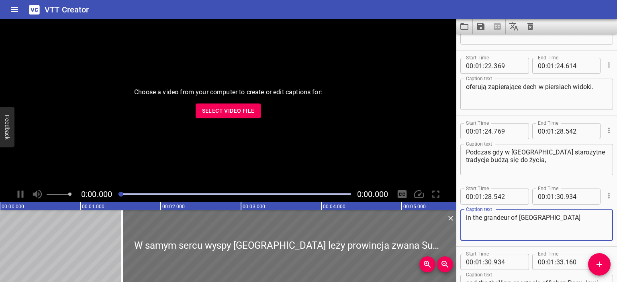
click at [510, 215] on textarea "in the grandeur of [GEOGRAPHIC_DATA]" at bounding box center [536, 225] width 141 height 23
click at [506, 220] on textarea "in the grandeur of [GEOGRAPHIC_DATA]" at bounding box center [536, 225] width 141 height 23
click at [506, 219] on textarea "in the grandeur of [GEOGRAPHIC_DATA]" at bounding box center [536, 225] width 141 height 23
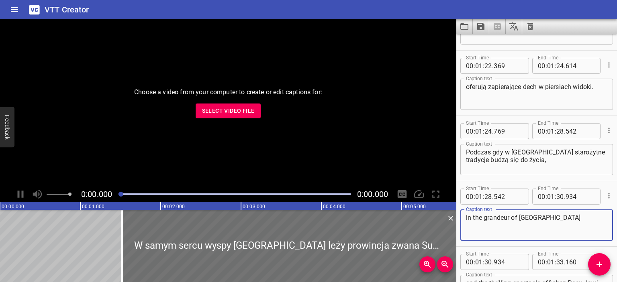
click at [506, 219] on textarea "in the grandeur of [GEOGRAPHIC_DATA]" at bounding box center [536, 225] width 141 height 23
paste textarea "w przepychu Pałacu Pagaruyung."
drag, startPoint x: 501, startPoint y: 216, endPoint x: 473, endPoint y: 219, distance: 29.0
click at [473, 219] on textarea "w przepychu Pałacu Pagaruyung." at bounding box center [536, 225] width 141 height 23
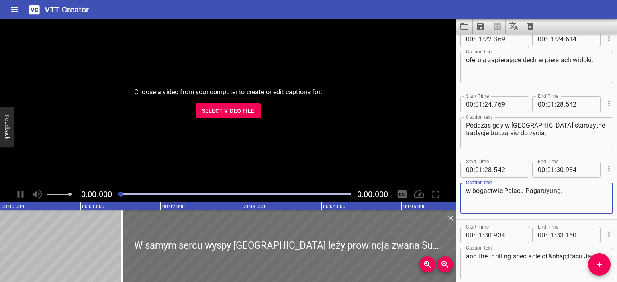
scroll to position [1151, 0]
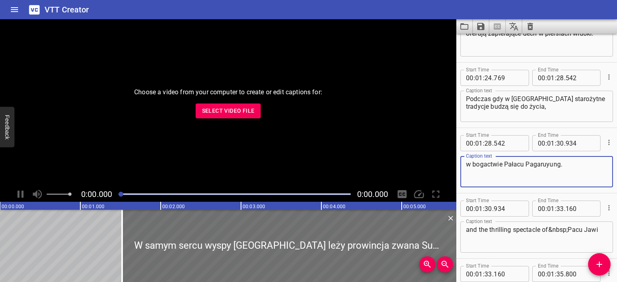
click at [561, 163] on textarea "w bogactwie Pałacu Pagaruyung." at bounding box center [536, 172] width 141 height 23
drag, startPoint x: 501, startPoint y: 163, endPoint x: 484, endPoint y: 165, distance: 17.3
click at [484, 165] on textarea "w bogactwie Pałacu Pagaruyung" at bounding box center [536, 172] width 141 height 23
drag, startPoint x: 495, startPoint y: 163, endPoint x: 473, endPoint y: 167, distance: 22.8
click at [473, 167] on textarea "w bogatym Pałacu Pagaruyung" at bounding box center [536, 172] width 141 height 23
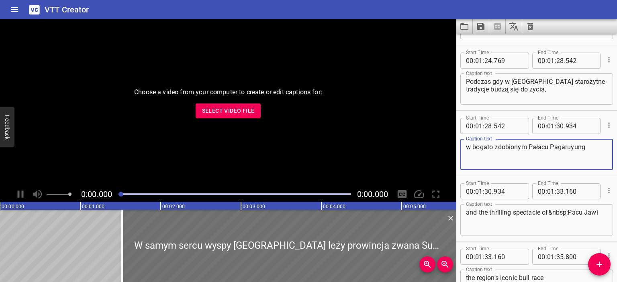
scroll to position [1178, 0]
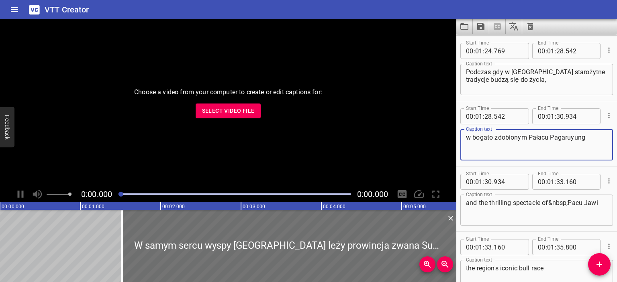
click at [497, 203] on textarea "and the thrilling spectacle of&nbsp;Pacu Jawi" at bounding box center [536, 210] width 141 height 23
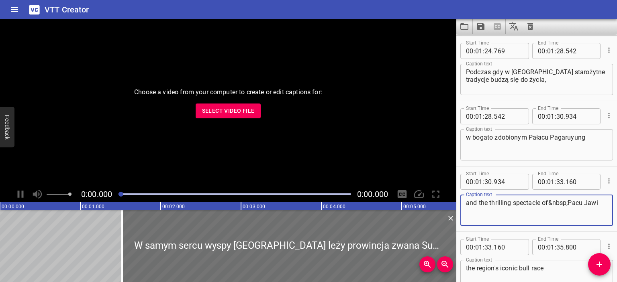
click at [497, 203] on textarea "and the thrilling spectacle of&nbsp;Pacu Jawi" at bounding box center [536, 210] width 141 height 23
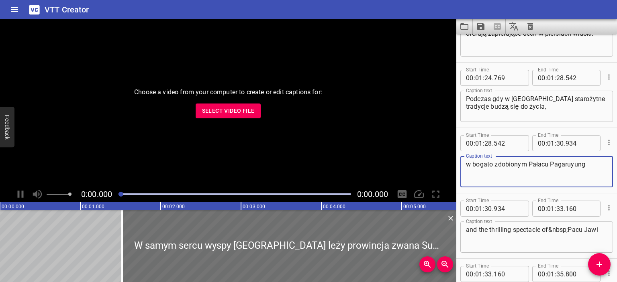
drag, startPoint x: 471, startPoint y: 163, endPoint x: 526, endPoint y: 162, distance: 55.0
click at [526, 162] on textarea "w bogato zdobionym Pałacu Pagaruyung" at bounding box center [536, 172] width 141 height 23
click at [540, 107] on textarea "Podczas gdy w [GEOGRAPHIC_DATA] starożytne tradycje budzą się do życia," at bounding box center [536, 106] width 141 height 23
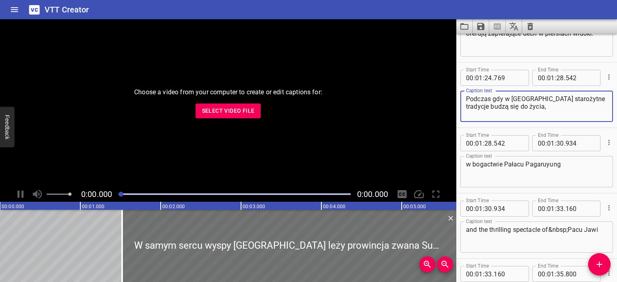
scroll to position [1178, 0]
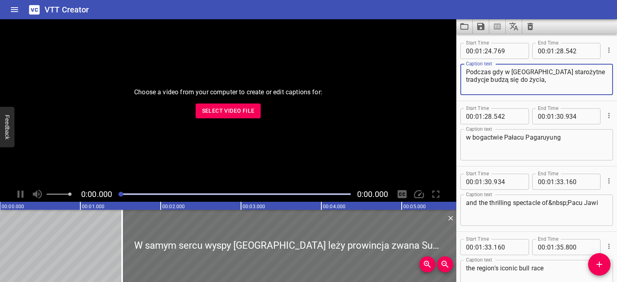
click at [467, 138] on textarea "w bogactwie Pałacu Pagaruyung" at bounding box center [536, 145] width 141 height 23
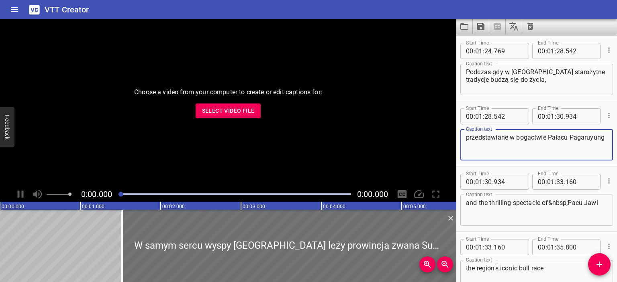
drag, startPoint x: 509, startPoint y: 135, endPoint x: 467, endPoint y: 140, distance: 42.4
click at [467, 140] on textarea "przedstawiane w bogactwie Pałacu Pagaruyung" at bounding box center [536, 145] width 141 height 23
type textarea "w bogactwie Pałacu Pagaruyung"
click at [529, 202] on textarea "and the thrilling spectacle of&nbsp;Pacu Jawi" at bounding box center [536, 210] width 141 height 23
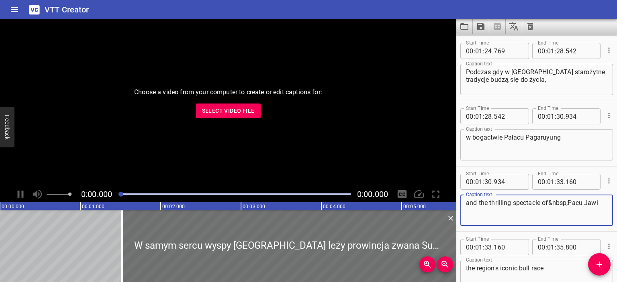
click at [499, 200] on textarea "and the thrilling spectacle of&nbsp;Pacu Jawi" at bounding box center [536, 210] width 141 height 23
paste textarea "oraz w pasjonującym widowisku wyścigów byków [PERSON_NAME]."
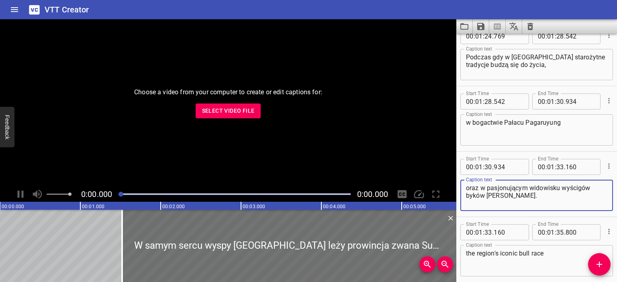
scroll to position [1205, 0]
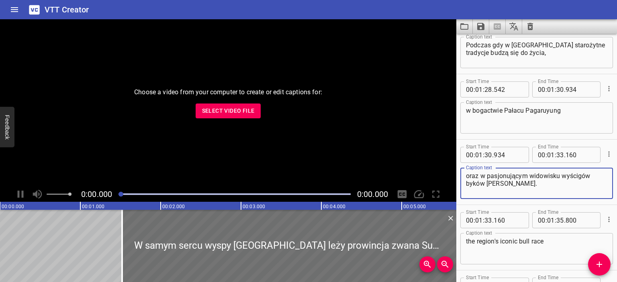
click at [561, 176] on textarea "oraz w pasjonującym widowisku wyścigów byków [PERSON_NAME]." at bounding box center [536, 183] width 141 height 23
click at [516, 182] on textarea "oraz w pasjonującym widowisku wyścigów byków [PERSON_NAME]." at bounding box center [536, 183] width 141 height 23
click at [548, 183] on textarea "oraz w pasjonującym widowisku wyścigów byków "[PERSON_NAME]." at bounding box center [536, 183] width 141 height 23
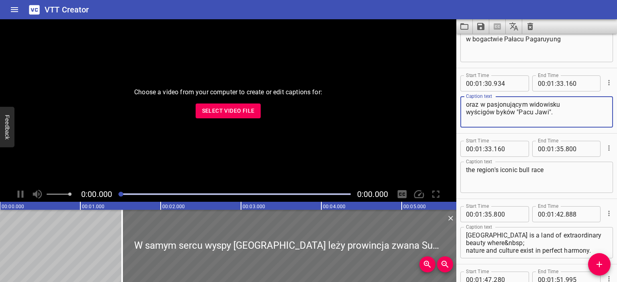
scroll to position [1285, 0]
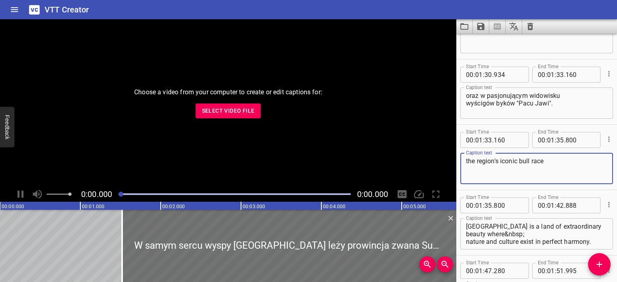
click at [497, 159] on textarea "the region's iconic bull race" at bounding box center [536, 168] width 141 height 23
click at [497, 107] on textarea "oraz w pasjonującym widowisku wyścigów byków "Pacu Jawi"." at bounding box center [536, 103] width 141 height 23
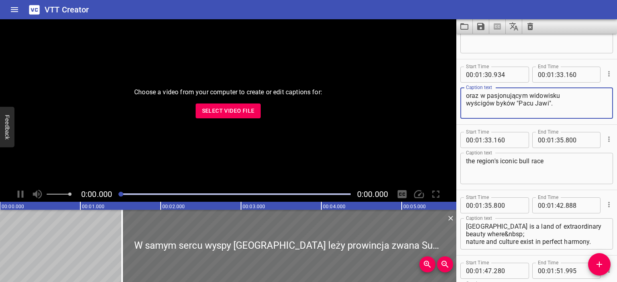
drag, startPoint x: 563, startPoint y: 103, endPoint x: 461, endPoint y: 93, distance: 102.9
click at [461, 93] on div "oraz w pasjonującym widowisku wyścigów byków "Pacu Jawi". Caption text" at bounding box center [536, 103] width 153 height 31
paste textarea "Pacu Jawi"
type textarea "oraz w pasjonującym widowisku [PERSON_NAME]"
click at [502, 157] on div "the region's iconic bull race Caption text" at bounding box center [536, 168] width 153 height 31
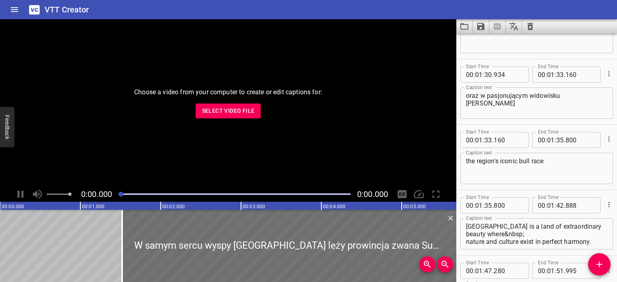
click at [502, 157] on div "the region's iconic bull race Caption text" at bounding box center [536, 168] width 153 height 31
click at [501, 166] on textarea "the region's iconic bull race" at bounding box center [536, 168] width 141 height 23
click at [481, 157] on textarea "the region's iconic bull race" at bounding box center [536, 168] width 141 height 23
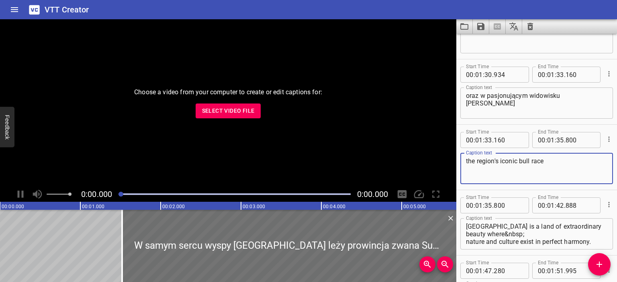
click at [481, 157] on textarea "the region's iconic bull race" at bounding box center [536, 168] width 141 height 23
paste textarea "słynnego, kultowego wyścigu byków tej krainy."
click at [496, 161] on textarea "słynnego, kultowego wyścigu byków tej krainy." at bounding box center [536, 168] width 141 height 23
drag, startPoint x: 538, startPoint y: 159, endPoint x: 567, endPoint y: 161, distance: 29.8
click at [567, 161] on textarea "słynnego w tym regionie kultowego wyścigu byków tej krainy." at bounding box center [536, 168] width 141 height 23
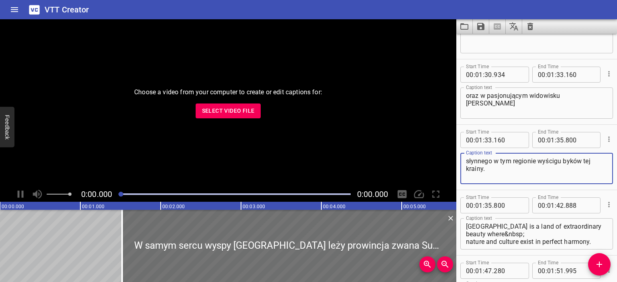
drag, startPoint x: 581, startPoint y: 159, endPoint x: 595, endPoint y: 170, distance: 17.5
click at [595, 170] on textarea "słynnego w tym regionie wyścigu byków tej krainy." at bounding box center [536, 168] width 141 height 23
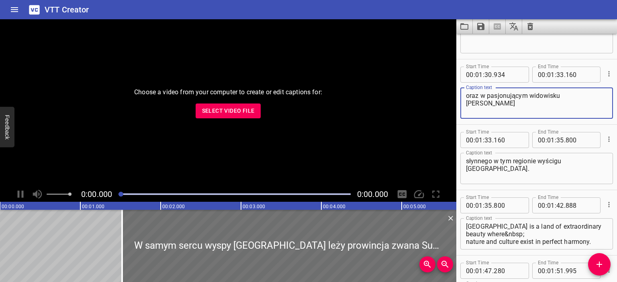
click at [561, 95] on textarea "oraz w pasjonującym widowisku [PERSON_NAME]" at bounding box center [536, 103] width 141 height 23
click at [539, 162] on textarea "słynnego w tym regionie wyścigu [GEOGRAPHIC_DATA]." at bounding box center [536, 168] width 141 height 23
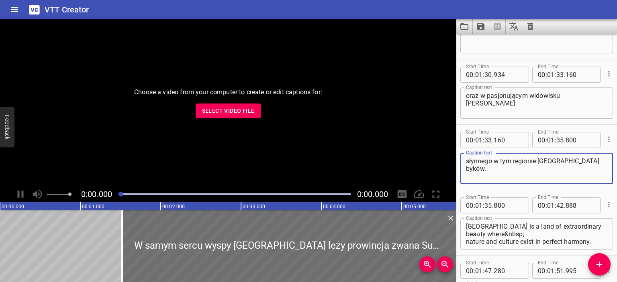
type textarea "słynnego w tym regionie wyścigu [GEOGRAPHIC_DATA]."
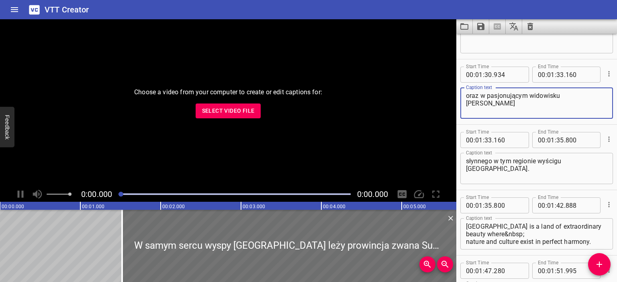
click at [562, 94] on textarea "oraz w pasjonującym widowisku [PERSON_NAME]" at bounding box center [536, 103] width 141 height 23
click at [595, 93] on textarea "oraz w pasjonującym widowisku "[PERSON_NAME]" at bounding box center [536, 103] width 141 height 23
type textarea "oraz w pasjonującym widowisku "Pacu Jawi","
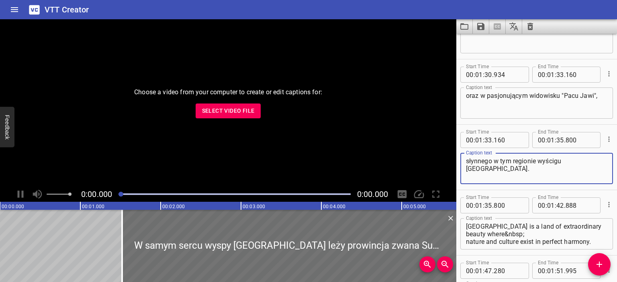
drag, startPoint x: 491, startPoint y: 161, endPoint x: 481, endPoint y: 161, distance: 10.0
click at [481, 161] on textarea "słynnego w tym regionie wyścigu [GEOGRAPHIC_DATA]." at bounding box center [536, 168] width 141 height 23
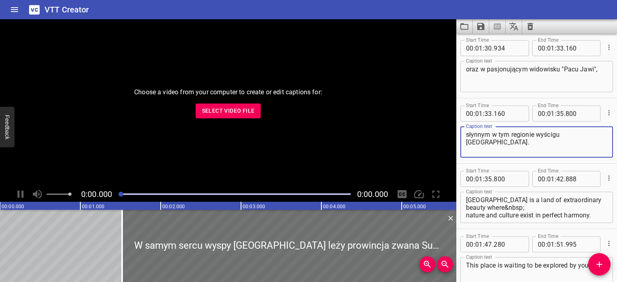
scroll to position [1338, 0]
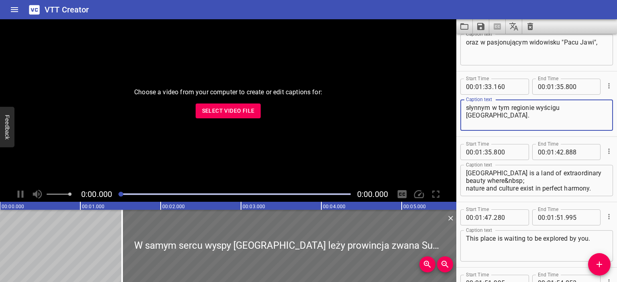
type textarea "słynnym w tym regionie wyścigu [GEOGRAPHIC_DATA]."
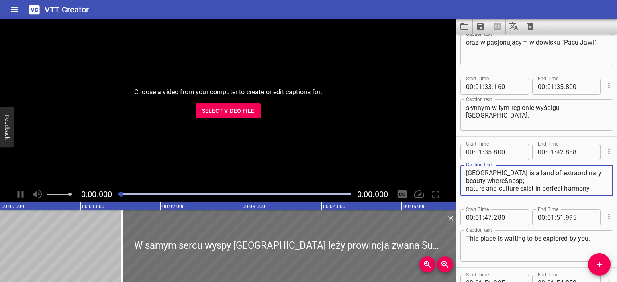
click at [485, 177] on textarea "[GEOGRAPHIC_DATA] is a land of extraordinary beauty where&nbsp; nature and cult…" at bounding box center [536, 180] width 141 height 23
click at [481, 180] on textarea "[GEOGRAPHIC_DATA] is a land of extraordinary beauty where&nbsp; nature and cult…" at bounding box center [536, 180] width 141 height 23
click at [482, 174] on textarea "[GEOGRAPHIC_DATA] is a land of extraordinary beauty where&nbsp; nature and cult…" at bounding box center [536, 180] width 141 height 23
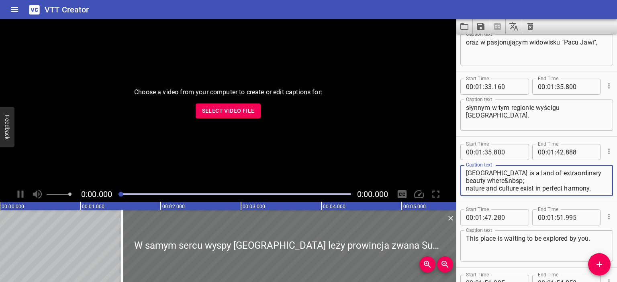
paste textarea "Sumatra Zachodnia to kraina niezwykłego piękna, w której natura i kultura współ…"
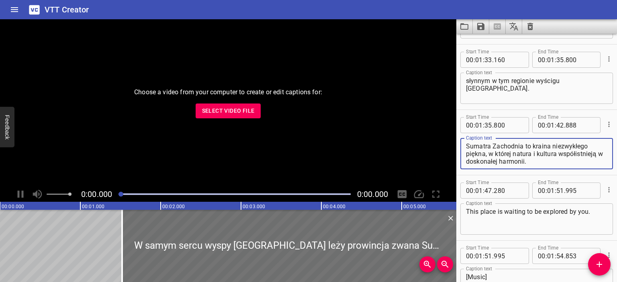
click at [531, 146] on textarea "Sumatra Zachodnia to kraina niezwykłego piękna, w której natura i kultura współ…" at bounding box center [536, 154] width 141 height 23
drag, startPoint x: 522, startPoint y: 152, endPoint x: 463, endPoint y: 154, distance: 58.6
click at [463, 154] on div "Sumatra Zachodnia to niezwykła kraina niezwykłego piękna, w której natura i kul…" at bounding box center [536, 153] width 153 height 31
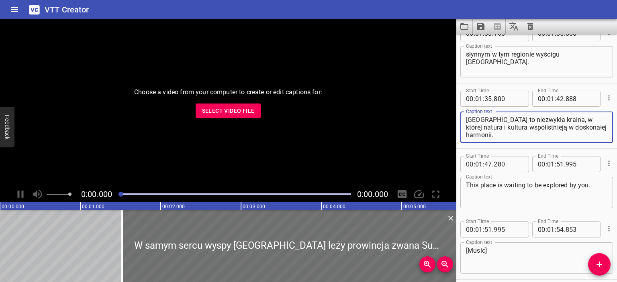
type textarea "[GEOGRAPHIC_DATA] to niezwykła kraina, w której natura i kultura współistnieją …"
click at [505, 186] on textarea "This place is waiting to be explored by you." at bounding box center [536, 192] width 141 height 23
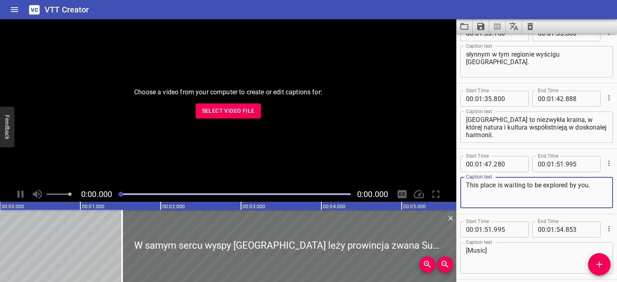
click at [505, 186] on textarea "This place is waiting to be explored by you." at bounding box center [536, 192] width 141 height 23
click at [486, 181] on div "This place is waiting to be explored by you. Caption text" at bounding box center [536, 192] width 153 height 31
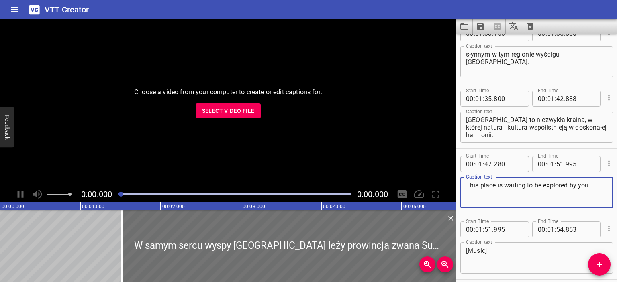
paste textarea "o miejsce czeka na Twoje odkrycie"
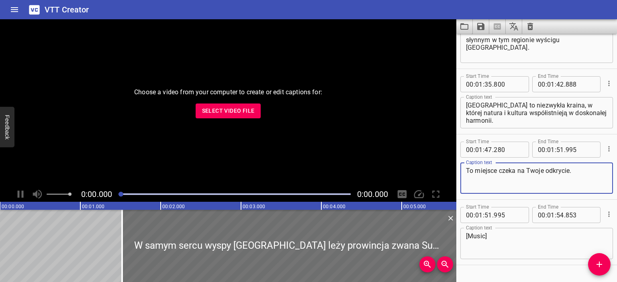
scroll to position [1398, 0]
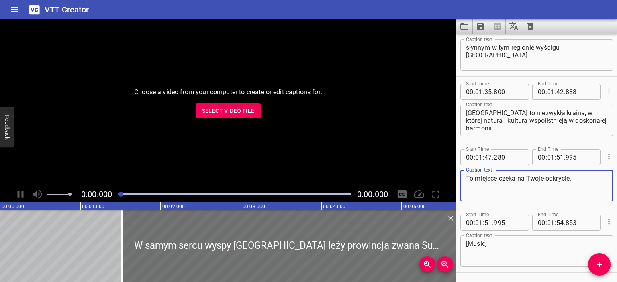
type textarea "To miejsce czeka na Twoje odkrycie."
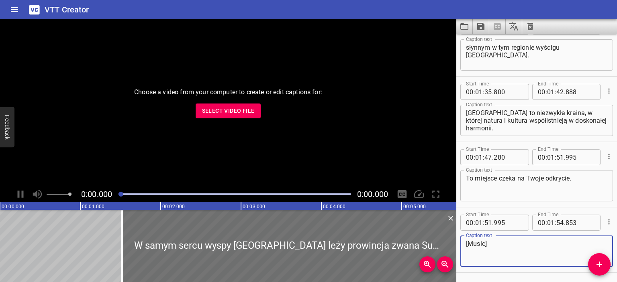
drag, startPoint x: 484, startPoint y: 243, endPoint x: 476, endPoint y: 245, distance: 8.7
click at [476, 245] on textarea "[Music]" at bounding box center [536, 251] width 141 height 23
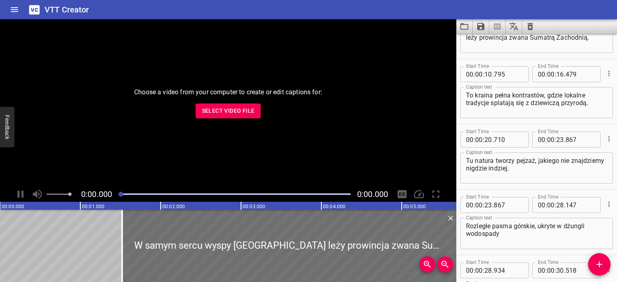
scroll to position [0, 0]
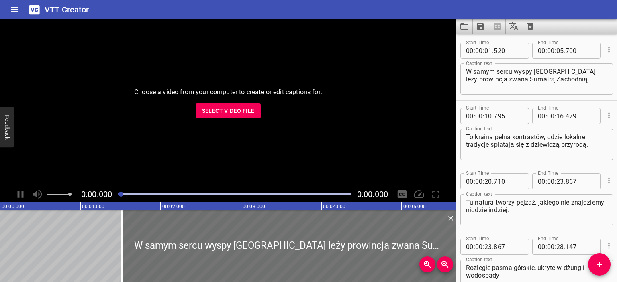
type textarea "[Muzyka]"
click at [479, 24] on icon "Save captions to file" at bounding box center [481, 27] width 10 height 10
click at [491, 43] on li "Save to VTT file" at bounding box center [502, 44] width 59 height 14
